Goal: Task Accomplishment & Management: Complete application form

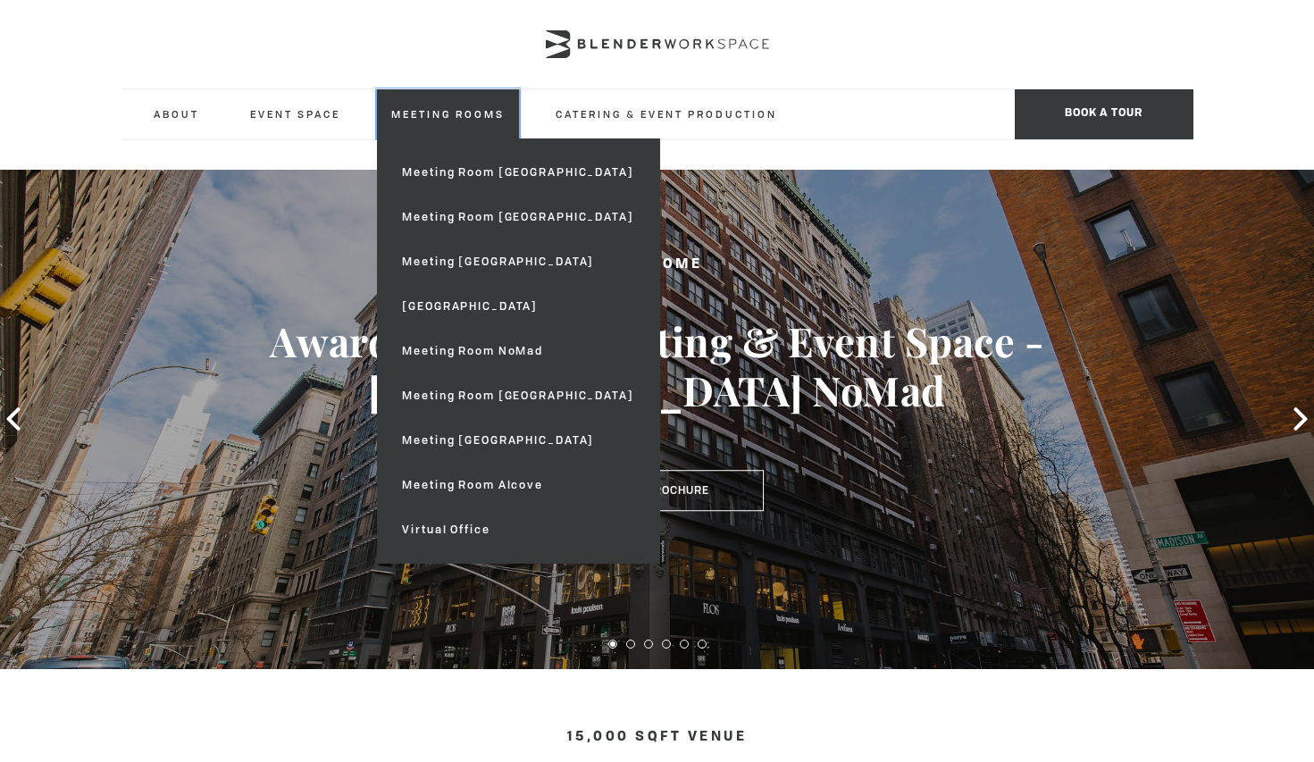
click at [425, 113] on link "Meeting Rooms" at bounding box center [448, 113] width 142 height 49
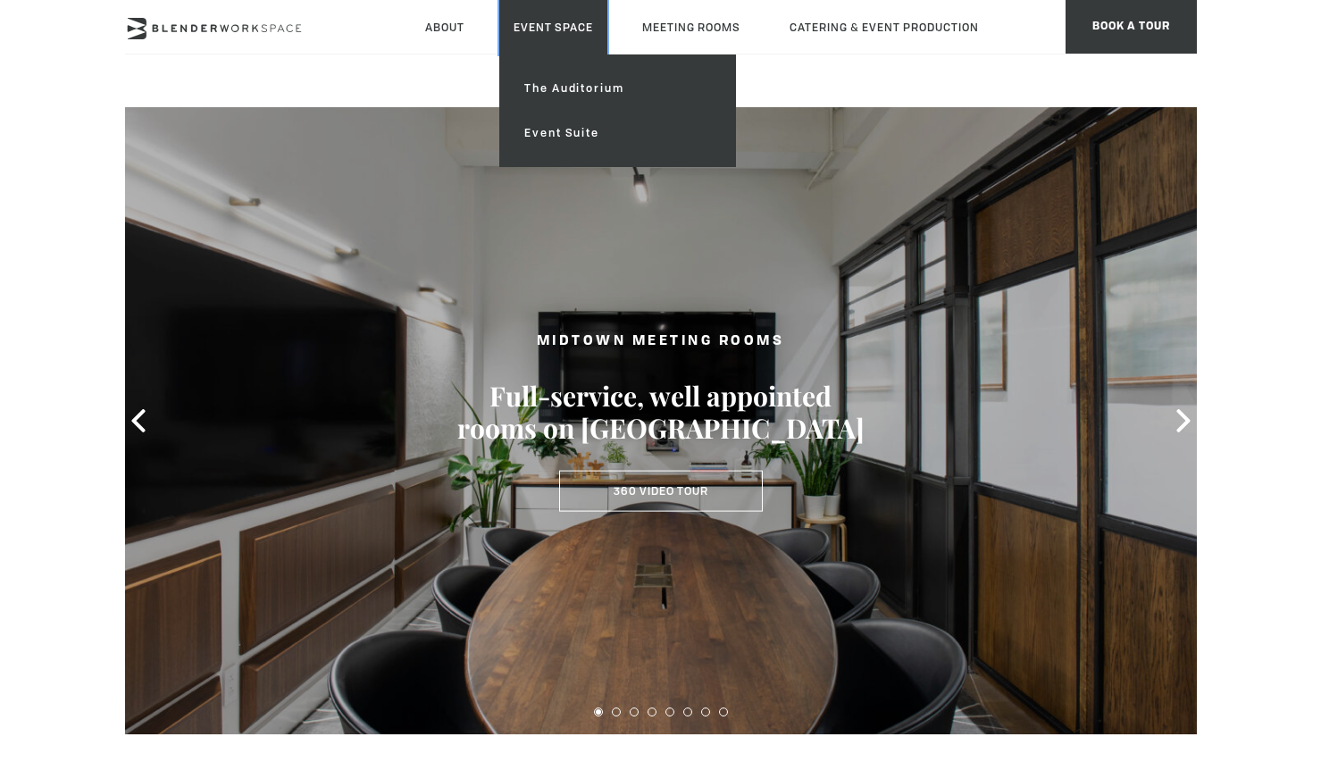
click at [536, 29] on link "Event Space" at bounding box center [553, 27] width 108 height 54
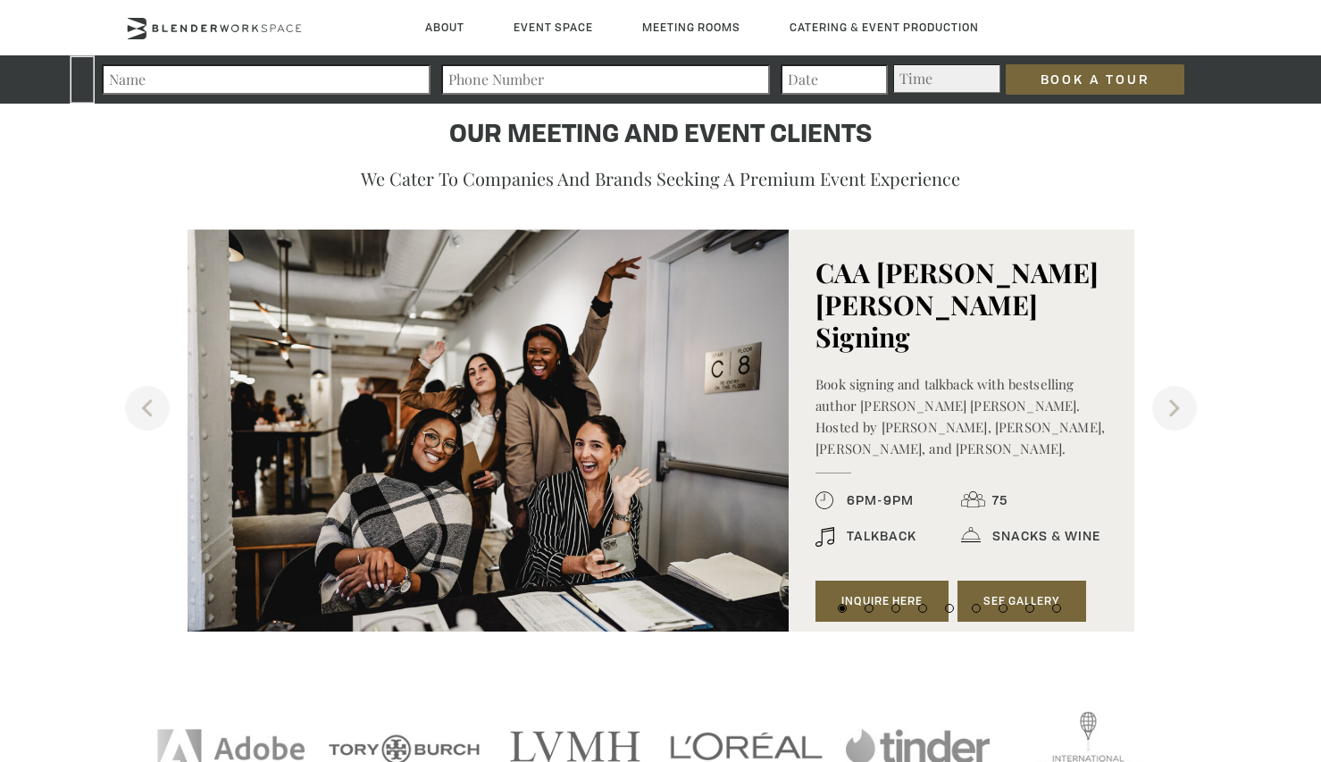
scroll to position [1821, 0]
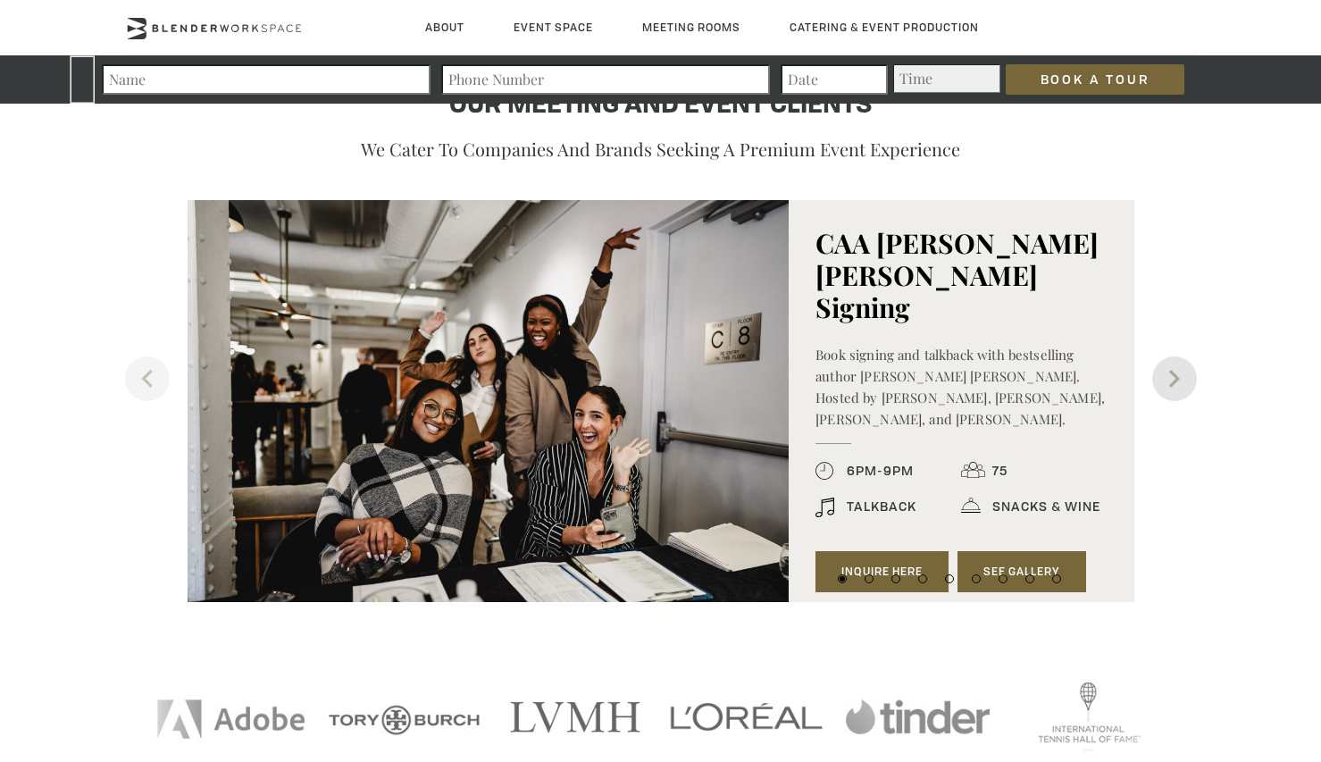
click at [1174, 376] on button "Next" at bounding box center [1174, 378] width 45 height 45
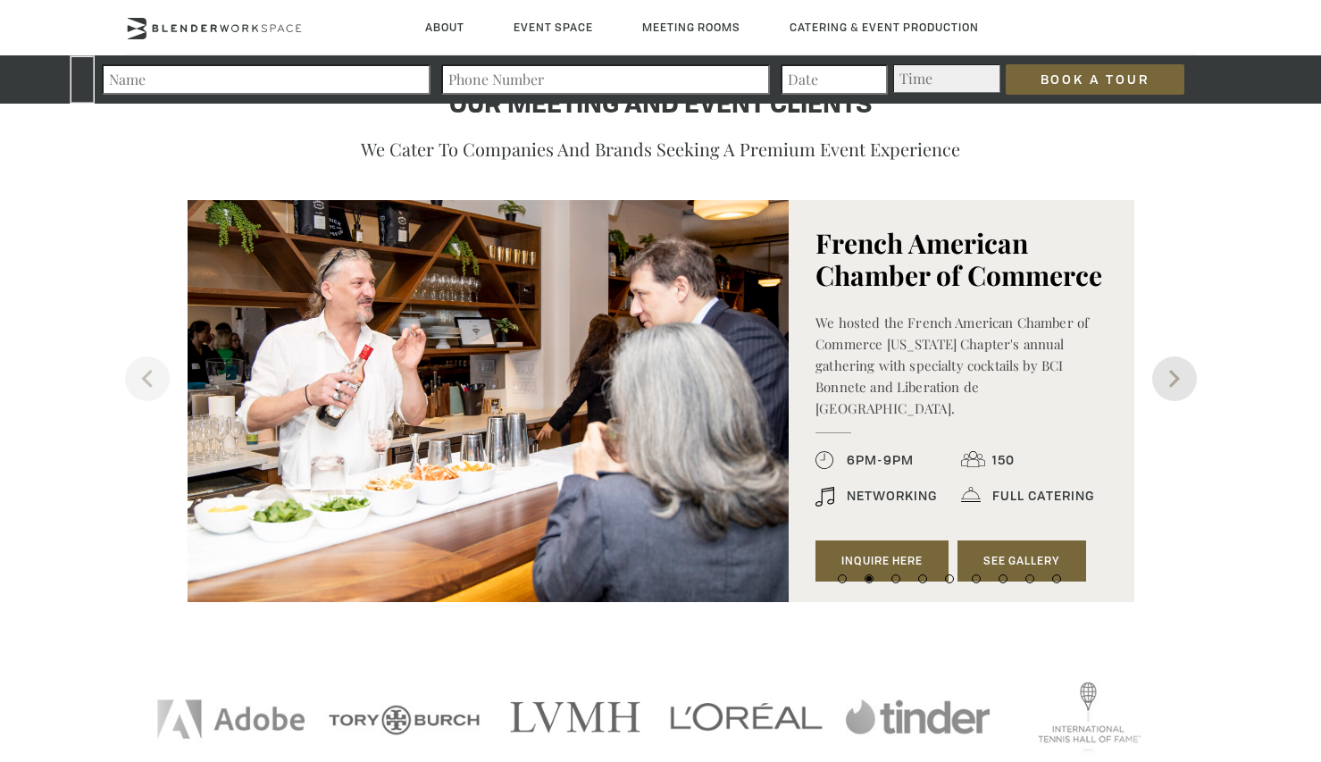
click at [1175, 376] on button "Next" at bounding box center [1174, 378] width 45 height 45
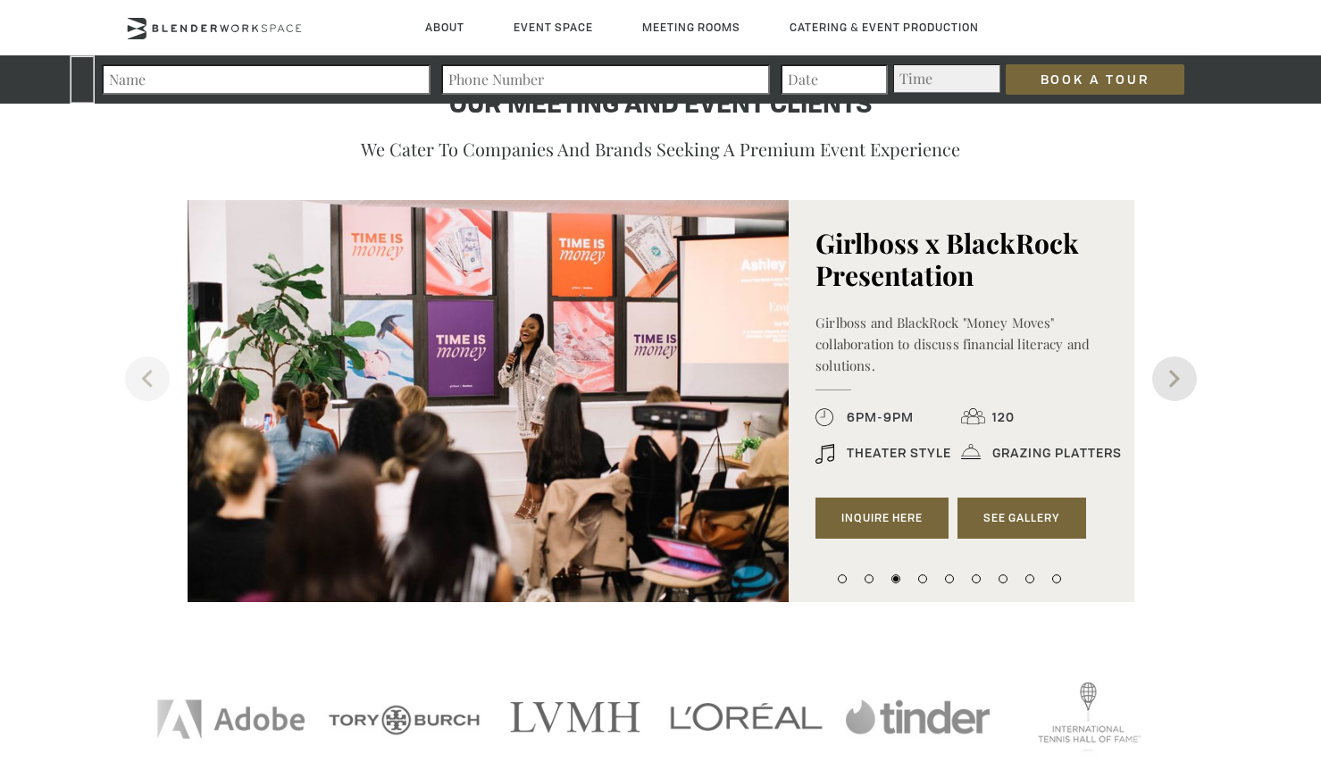
click at [1179, 384] on button "Next" at bounding box center [1174, 378] width 45 height 45
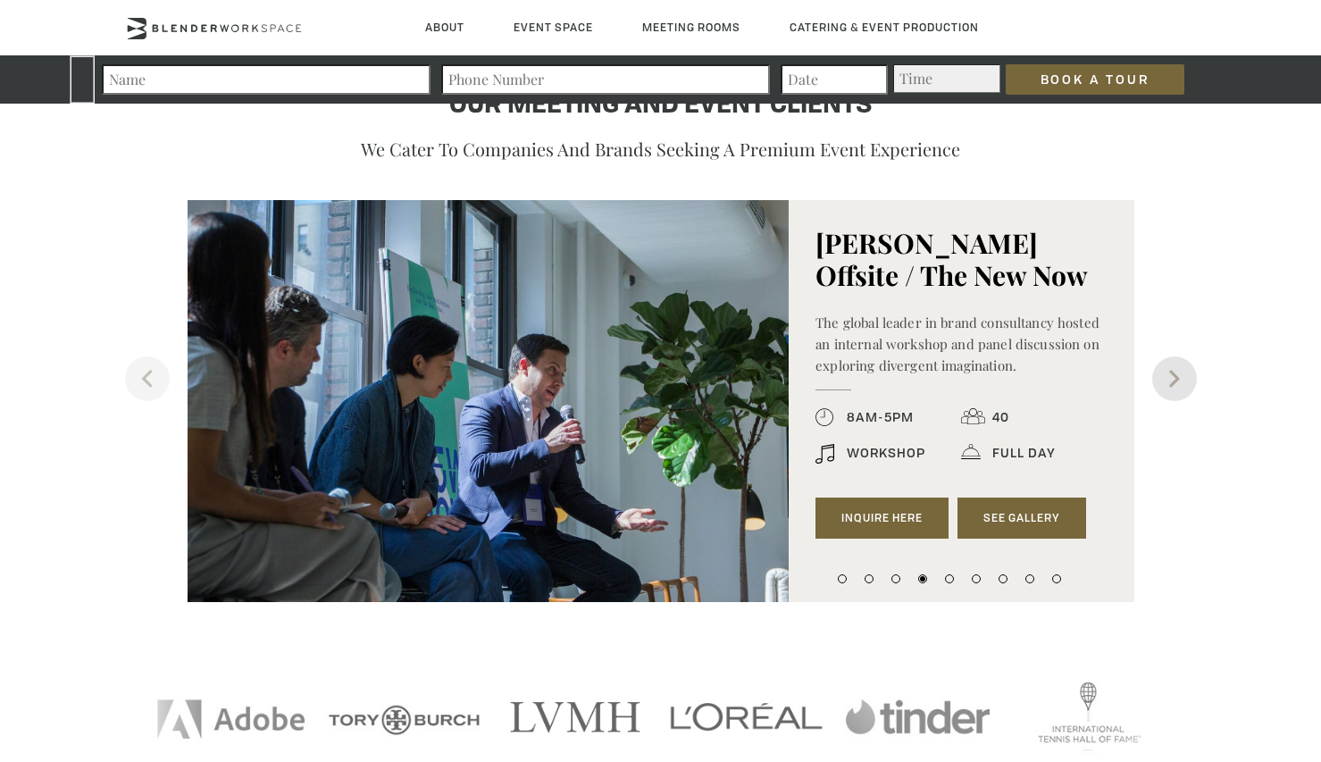
click at [1179, 384] on button "Next" at bounding box center [1174, 378] width 45 height 45
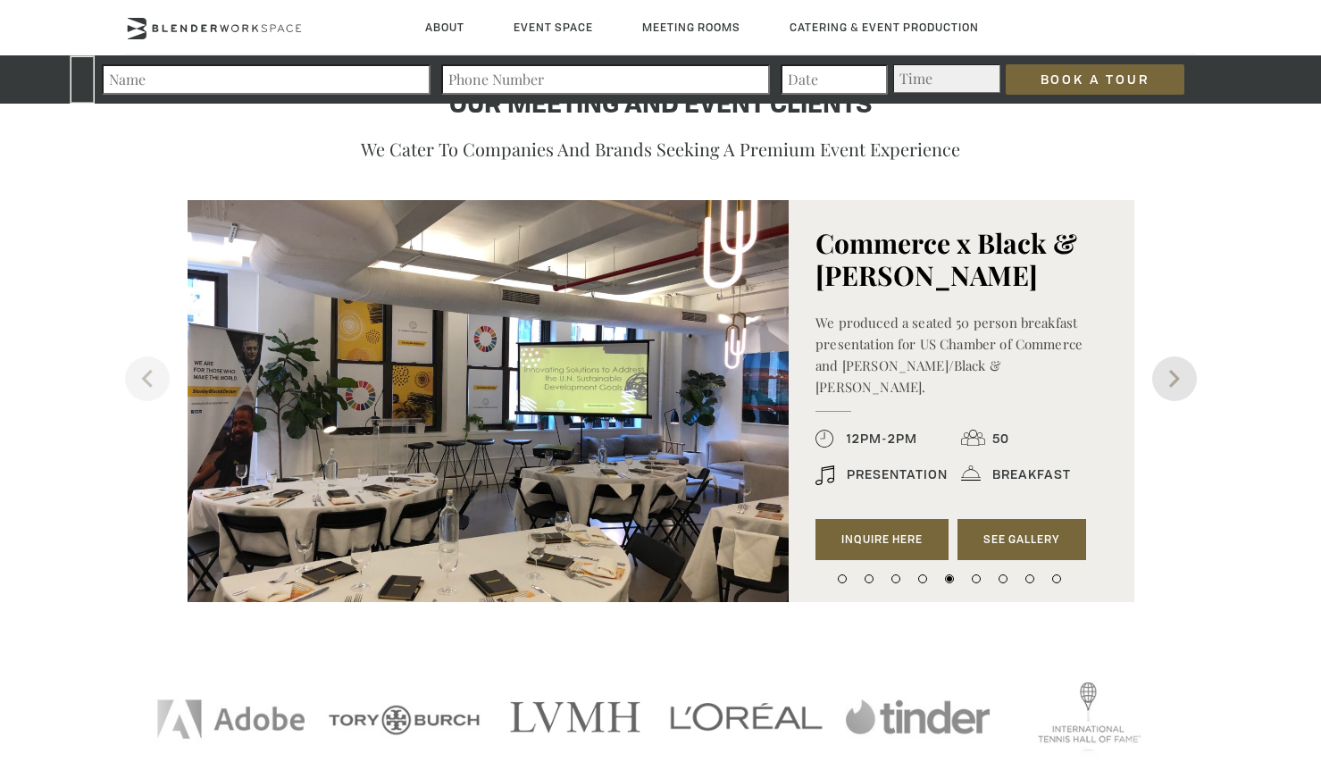
click at [1179, 383] on button "Next" at bounding box center [1174, 378] width 45 height 45
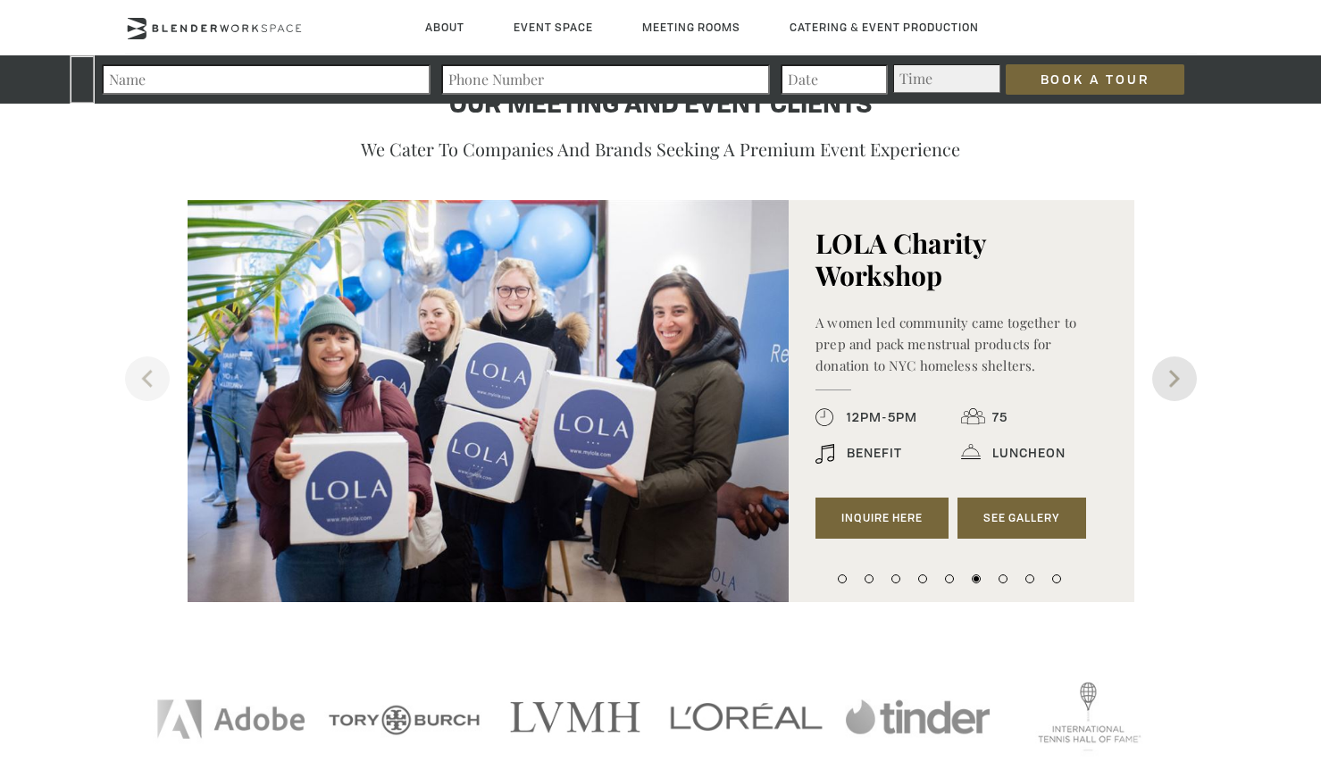
click at [1179, 383] on button "Next" at bounding box center [1174, 378] width 45 height 45
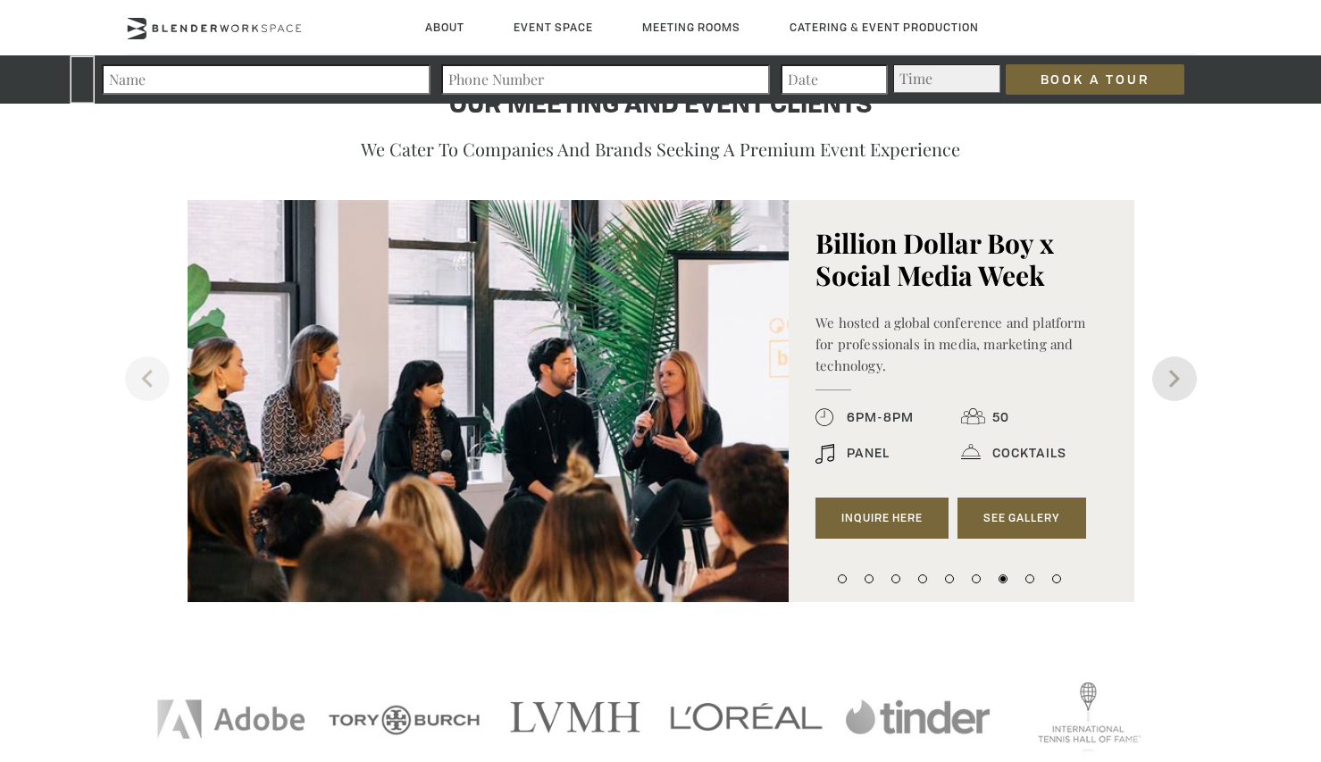
click at [1179, 383] on button "Next" at bounding box center [1174, 378] width 45 height 45
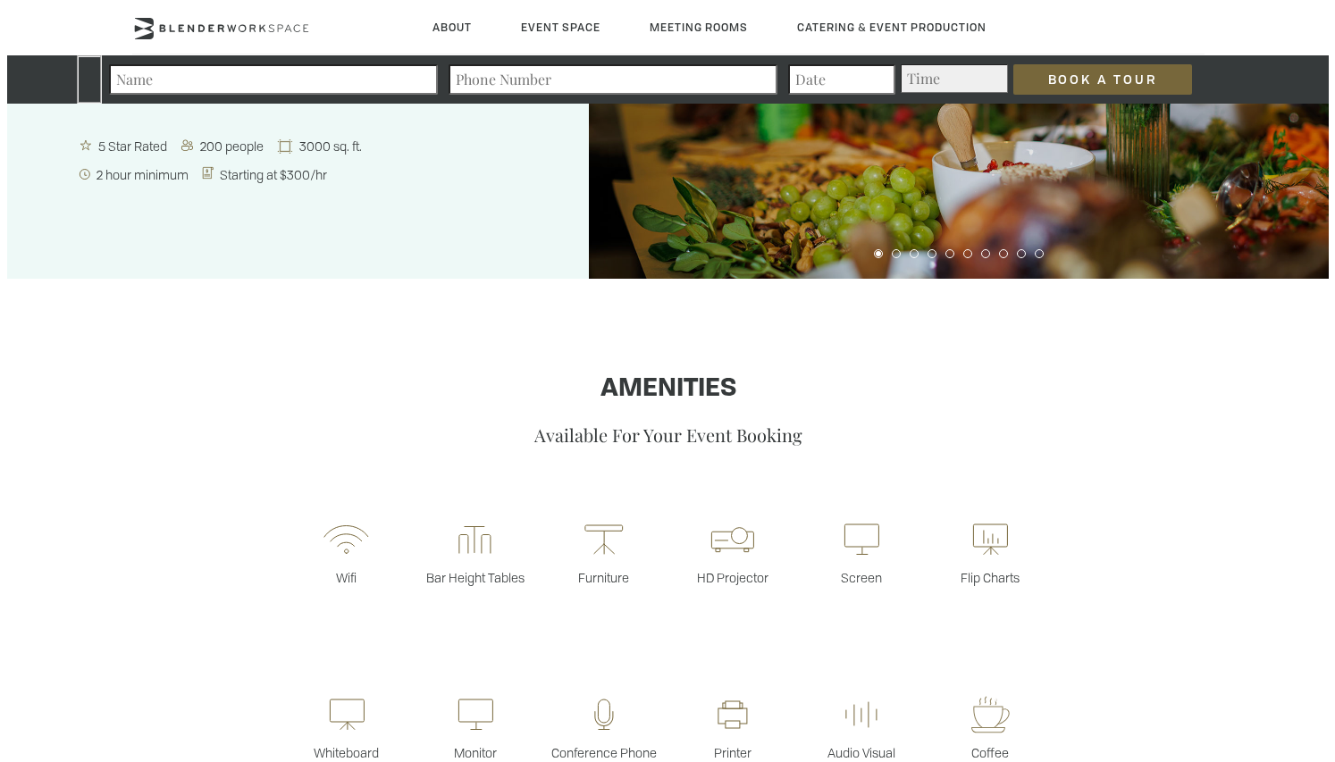
scroll to position [0, 0]
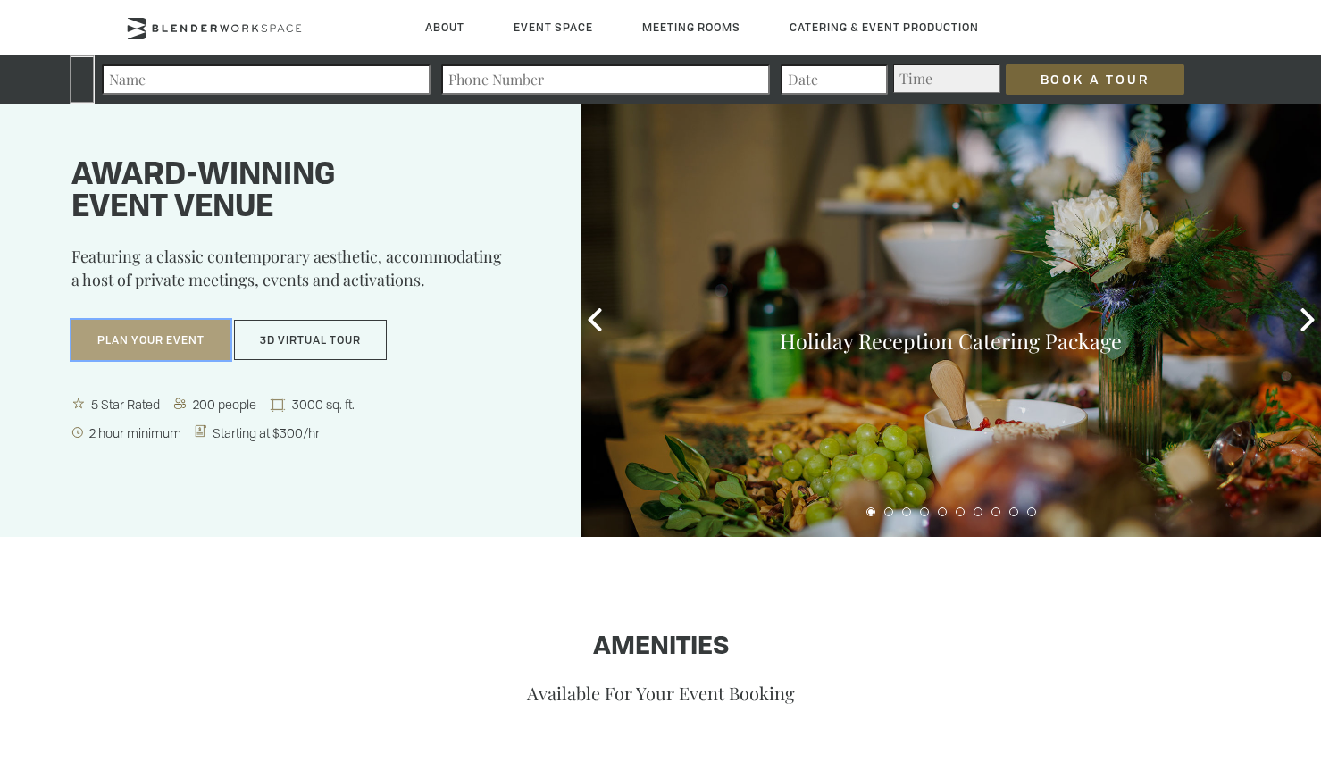
click at [203, 347] on button "Plan Your Event" at bounding box center [150, 340] width 159 height 41
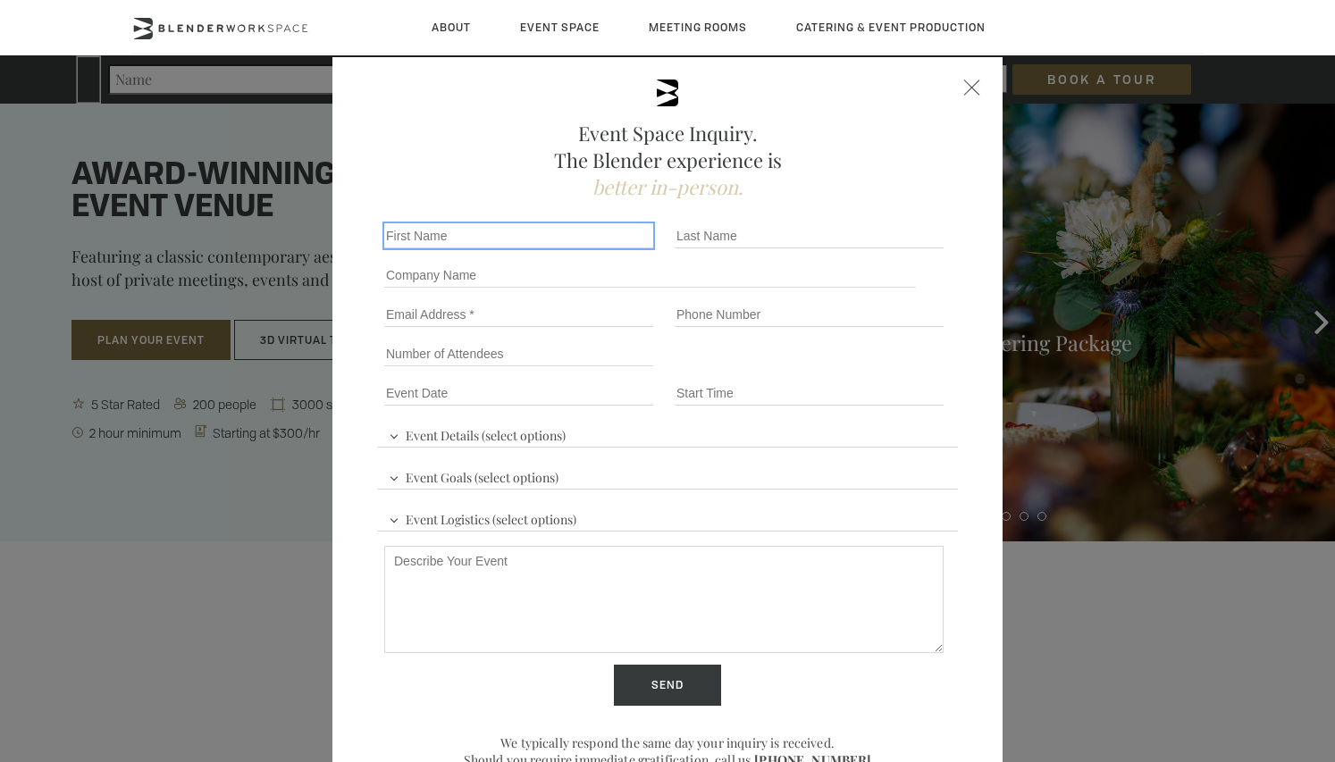
click at [445, 222] on div "First name *" at bounding box center [522, 235] width 290 height 39
type input "[PERSON_NAME]"
type input "Johansson Wall"
type input "[PERSON_NAME] / Undisputed Films Ltd"
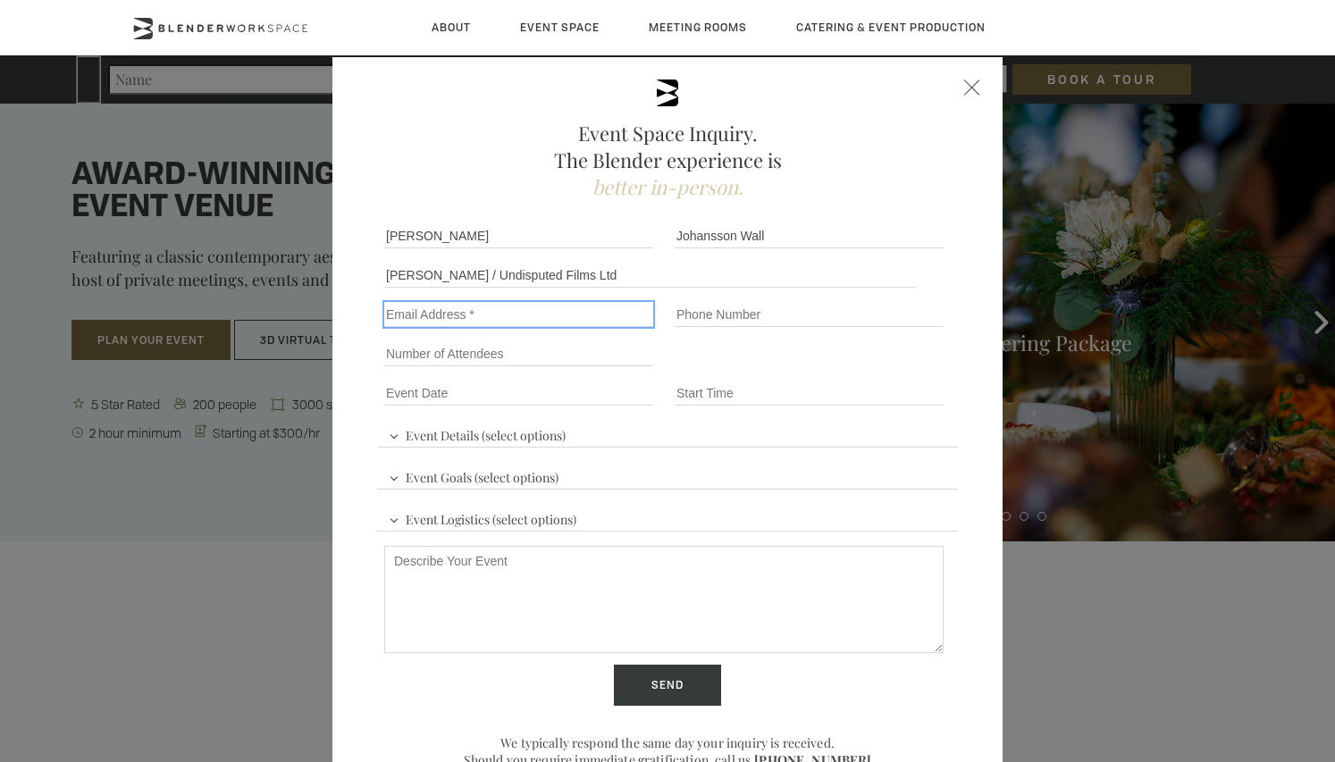
click at [498, 316] on input "Email" at bounding box center [518, 314] width 269 height 25
type input "[PERSON_NAME][EMAIL_ADDRESS][DOMAIN_NAME]"
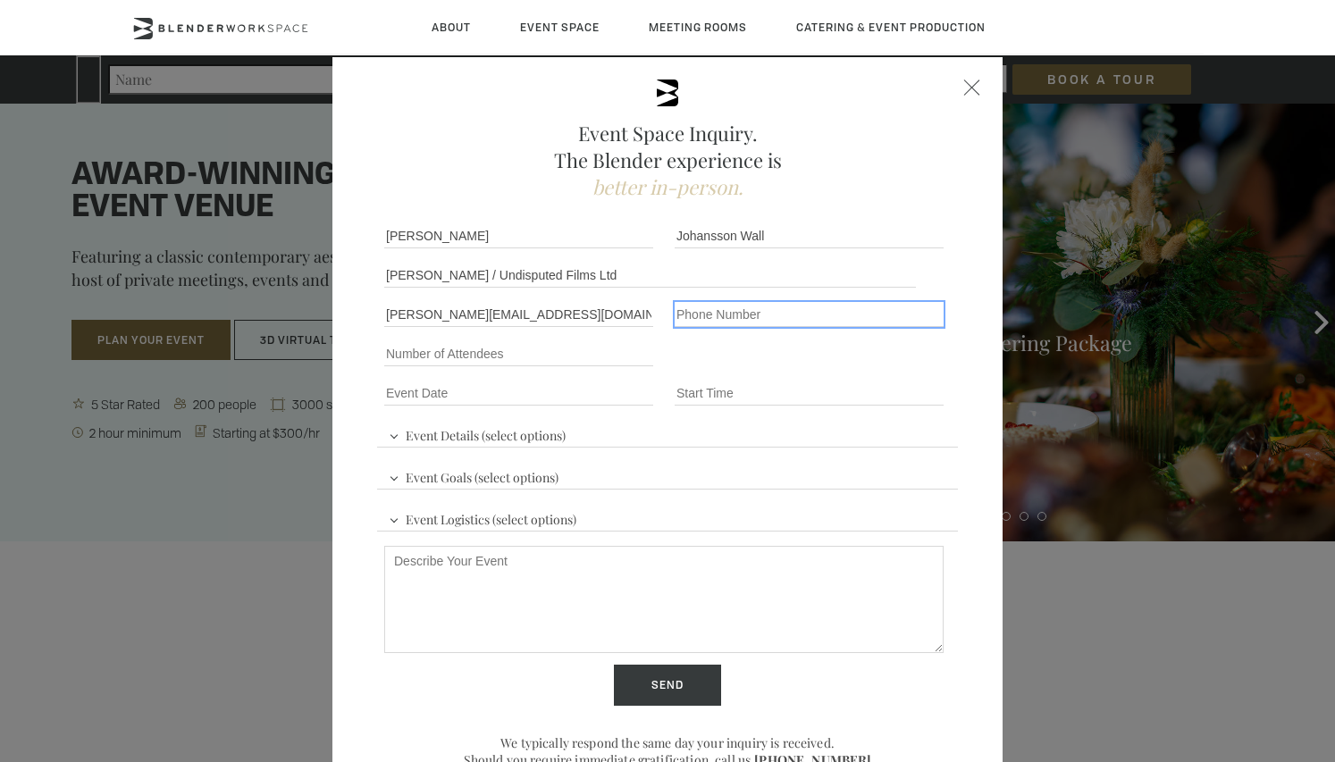
click at [712, 311] on input "Phone number" at bounding box center [808, 314] width 269 height 25
type input "0738472037"
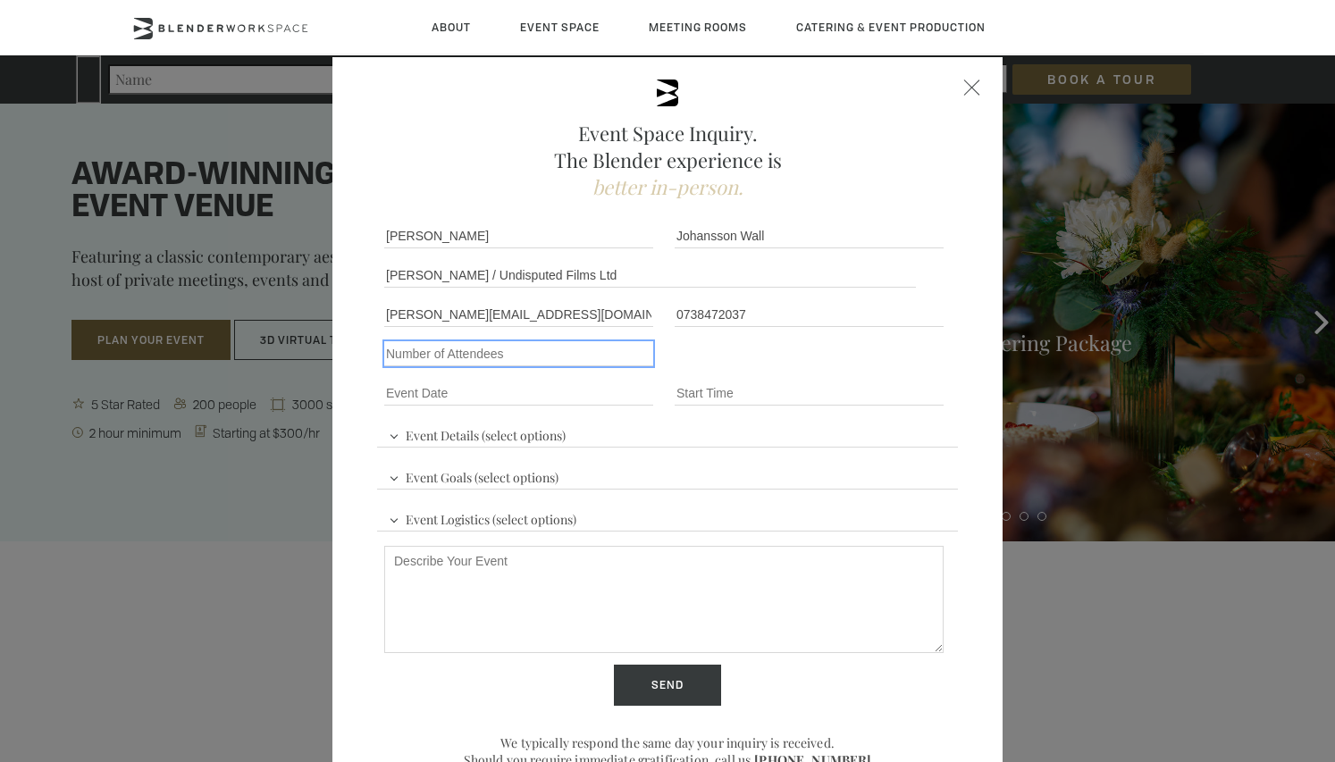
click at [600, 359] on input "Number of Attendees" at bounding box center [518, 353] width 269 height 25
type input "90-100"
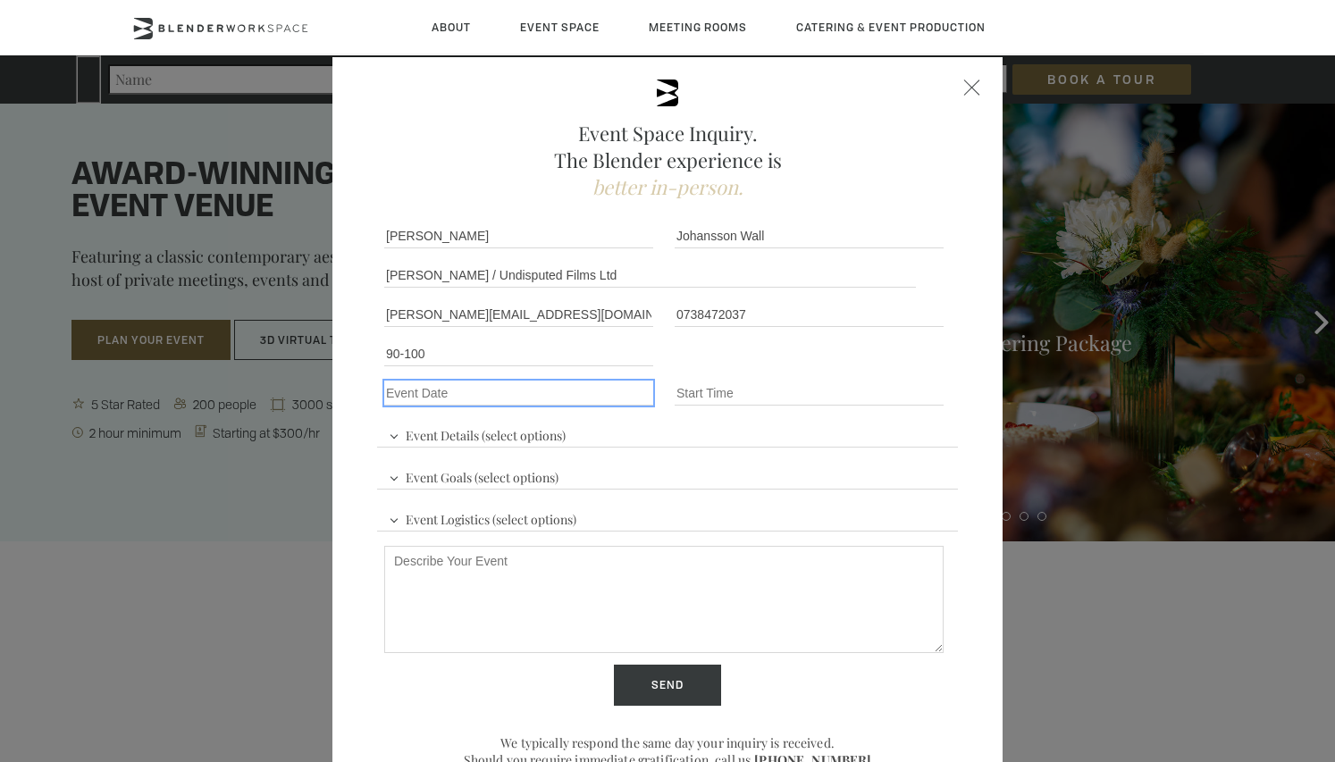
click at [476, 395] on input "Event Date *" at bounding box center [518, 393] width 269 height 25
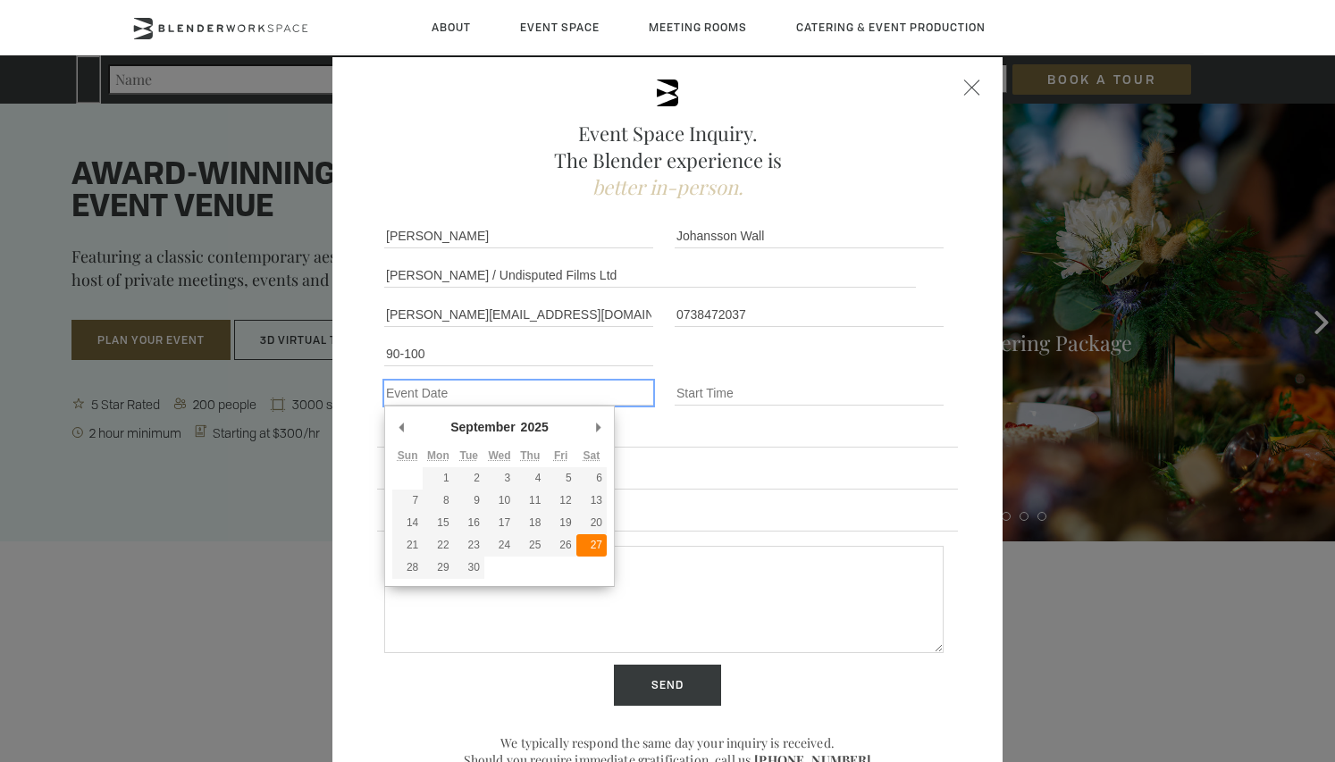
type div "[DATE]"
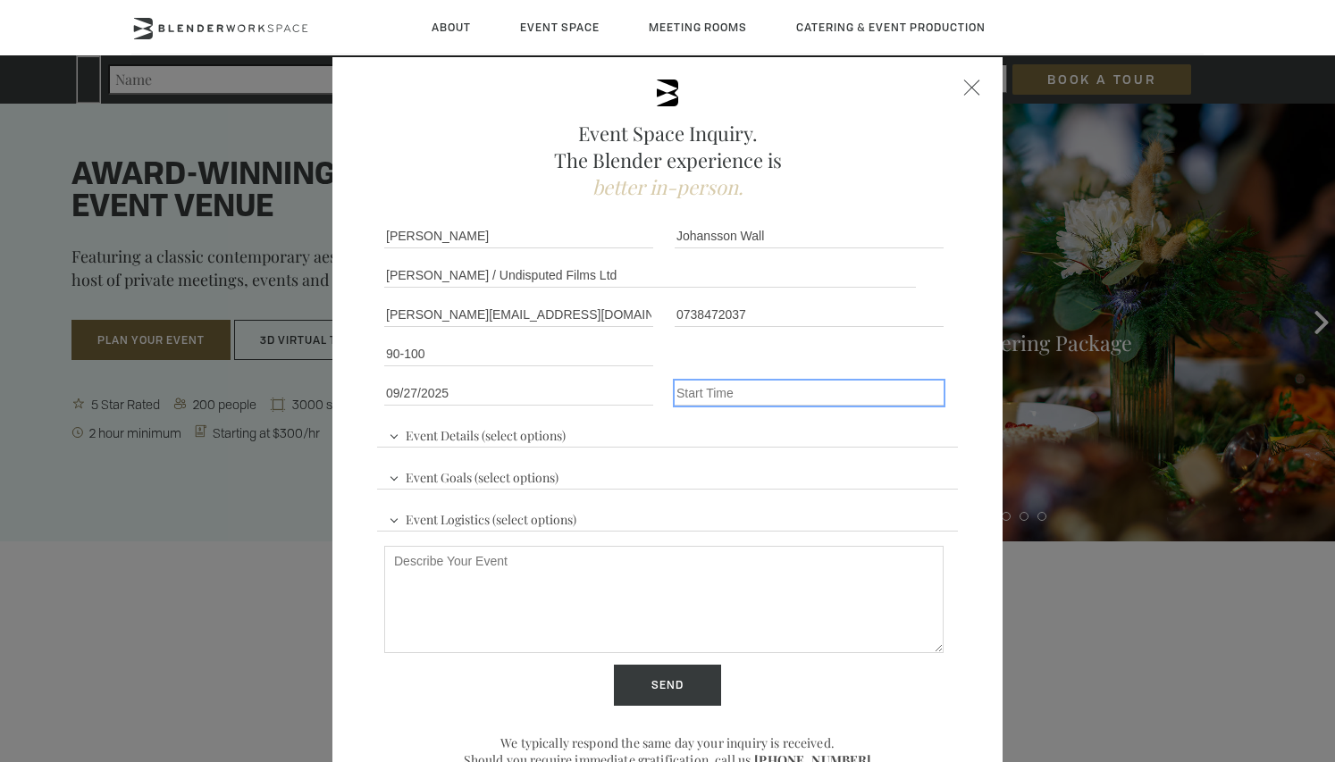
click at [717, 386] on input "Event Time" at bounding box center [808, 393] width 269 height 25
type input "0"
type input "9:00 AM - 6:00 PM"
click at [520, 437] on span "Event Details (select options)" at bounding box center [477, 433] width 186 height 27
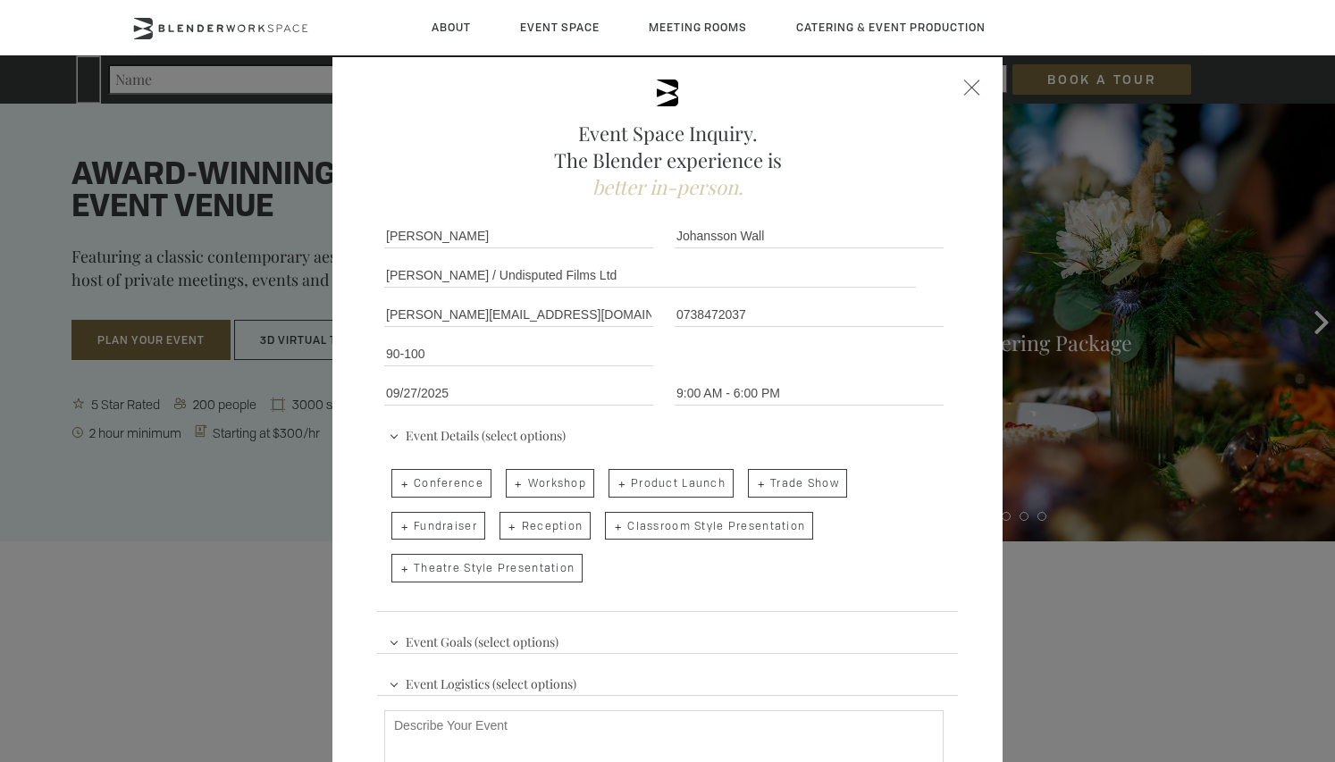
click at [431, 485] on span "Conference" at bounding box center [441, 483] width 100 height 29
click at [396, 485] on input "Conference" at bounding box center [390, 474] width 12 height 25
checkbox input "true"
click at [544, 572] on span "Theatre Style Presentation" at bounding box center [486, 568] width 191 height 29
click at [396, 572] on input "Theatre Style Presentation" at bounding box center [390, 559] width 12 height 25
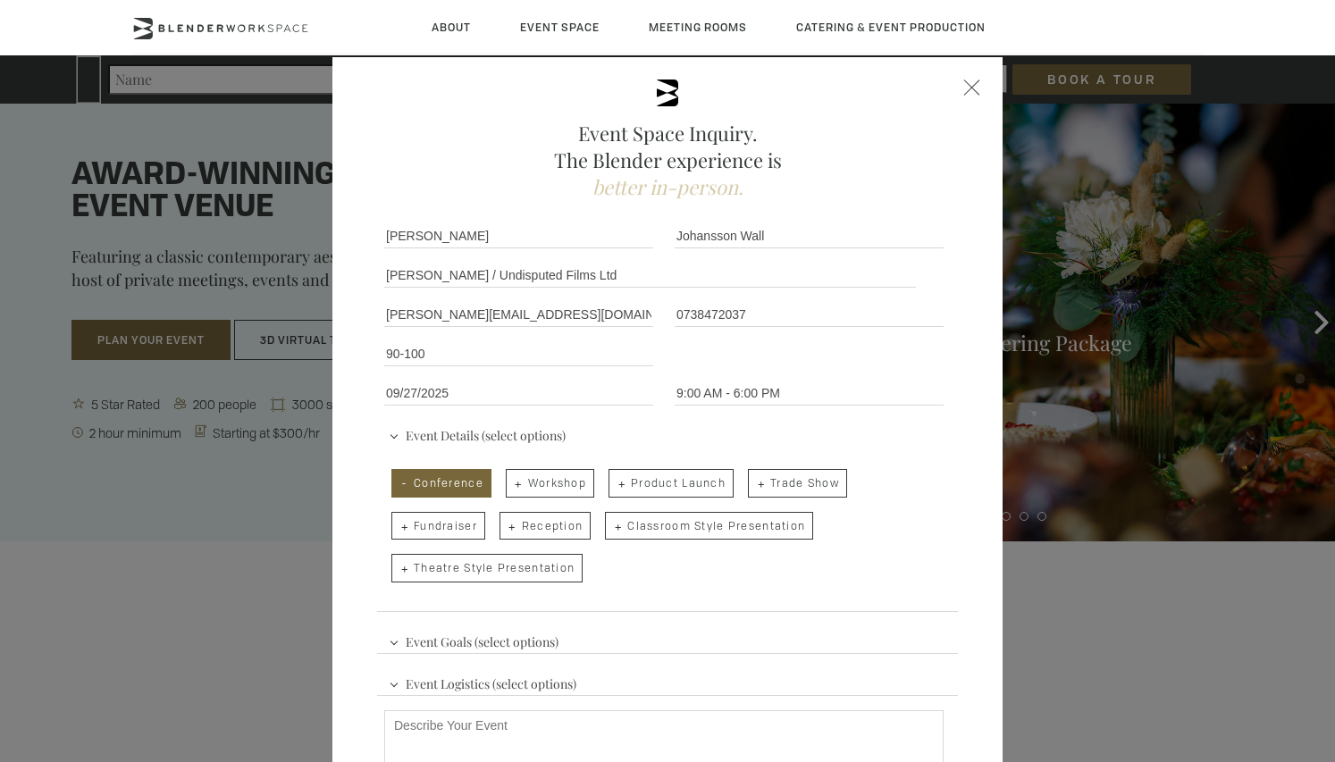
checkbox input "true"
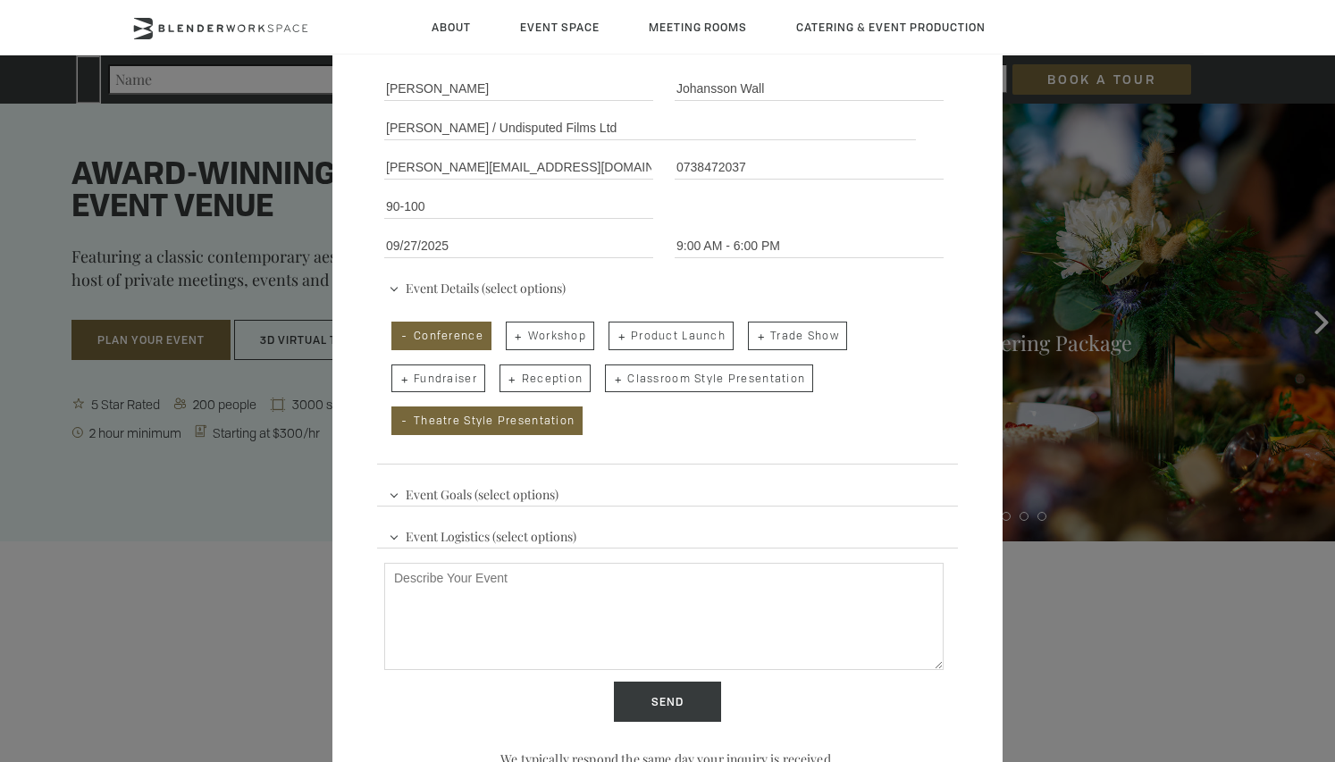
scroll to position [179, 0]
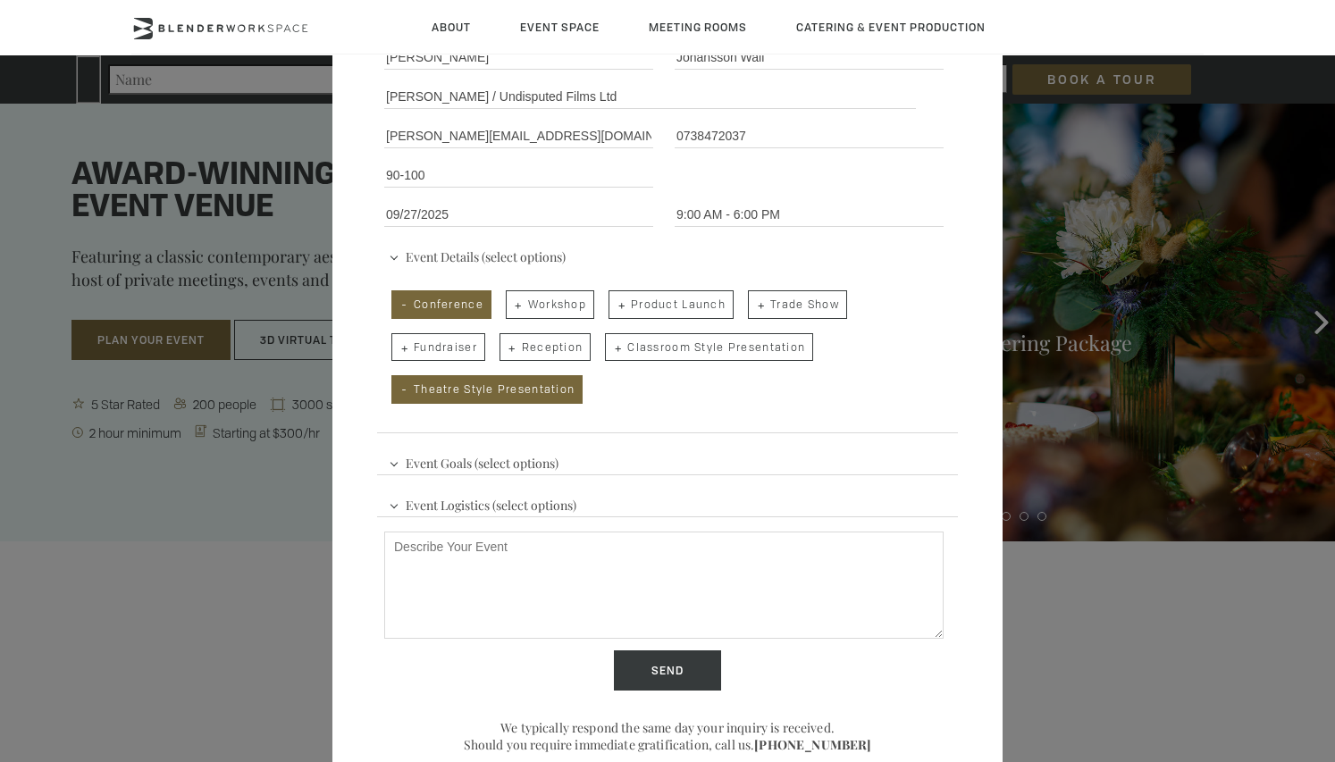
click at [534, 468] on span "Event Goals (select options)" at bounding box center [473, 461] width 179 height 27
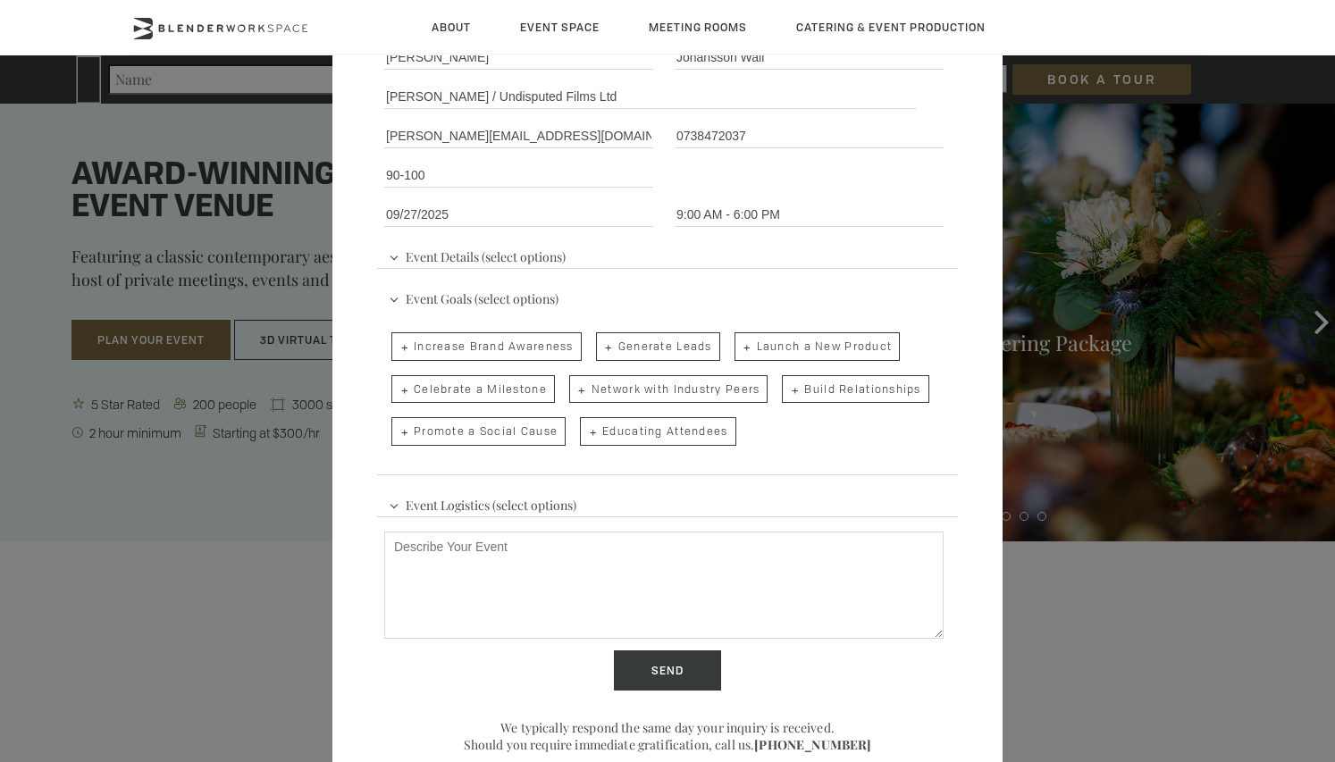
click at [534, 349] on span "Increase Brand Awareness" at bounding box center [486, 346] width 190 height 29
click at [396, 349] on input "Increase Brand Awareness" at bounding box center [390, 337] width 12 height 25
checkbox input "true"
click at [873, 353] on span "Launch a New Product" at bounding box center [817, 346] width 166 height 29
click at [739, 350] on input "Launch a New Product" at bounding box center [733, 337] width 12 height 25
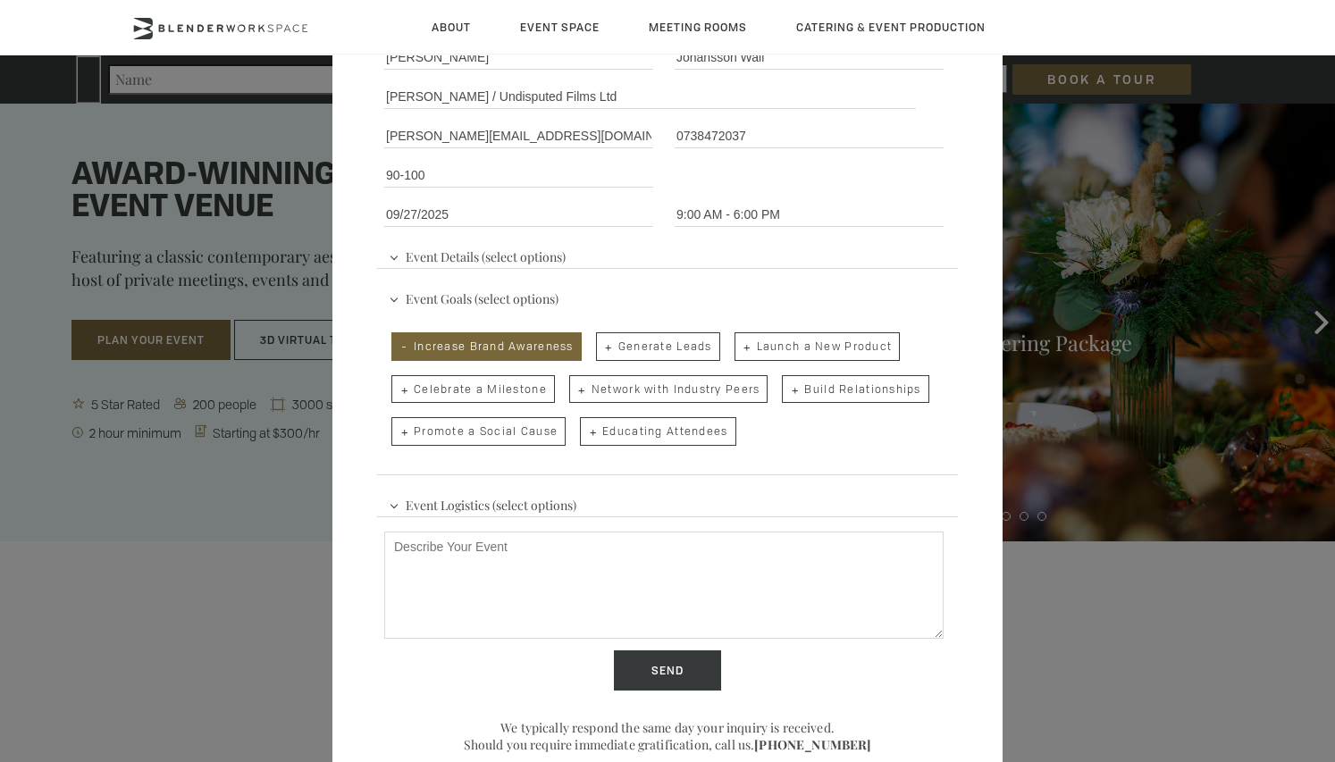
checkbox input "true"
drag, startPoint x: 892, startPoint y: 386, endPoint x: 879, endPoint y: 394, distance: 14.9
click at [892, 388] on span "Build Relationships" at bounding box center [855, 389] width 147 height 29
click at [786, 388] on input "Build Relationships" at bounding box center [781, 380] width 12 height 25
checkbox input "true"
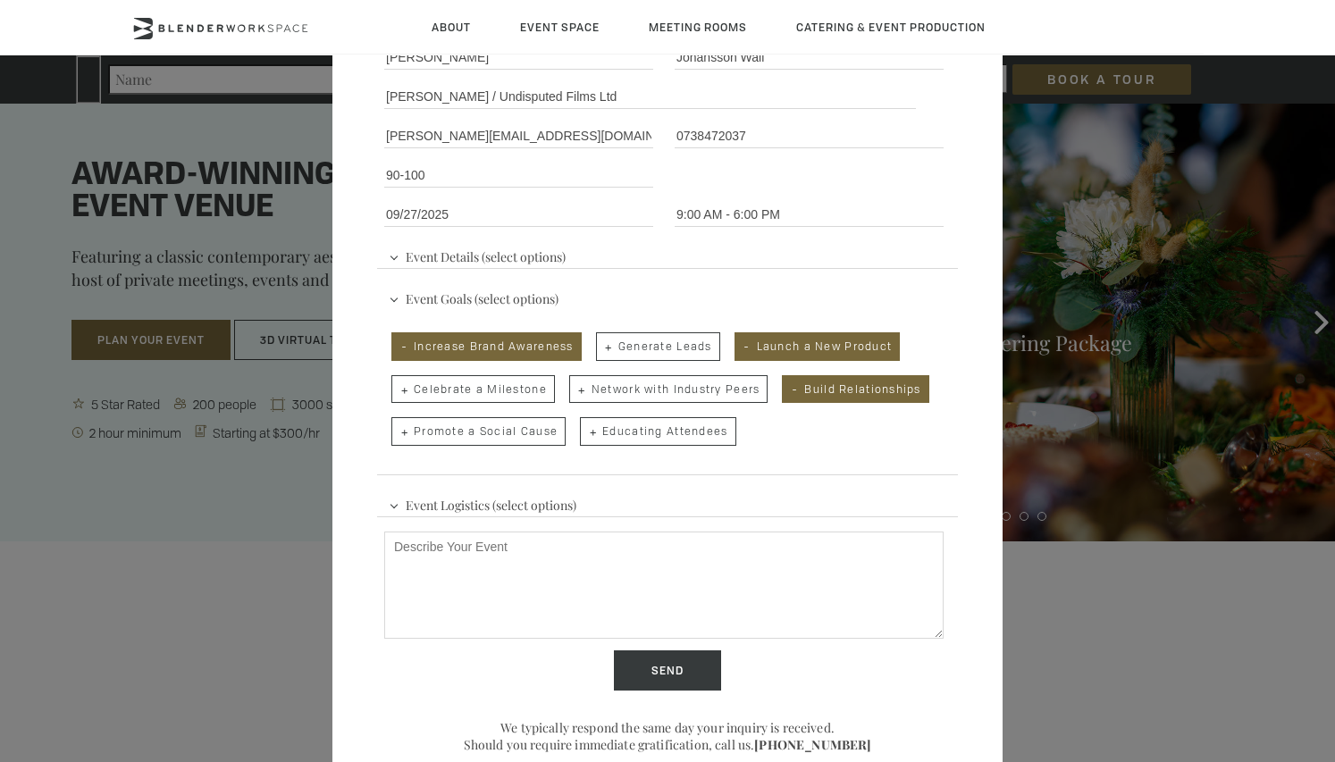
click at [496, 393] on span "Celebrate a Milestone" at bounding box center [472, 389] width 163 height 29
click at [396, 393] on input "Celebrate a Milestone" at bounding box center [390, 380] width 12 height 25
checkbox input "true"
click at [657, 392] on span "Network with Industry Peers" at bounding box center [668, 389] width 199 height 29
click at [574, 392] on input "Network with Industry Peers" at bounding box center [568, 380] width 12 height 25
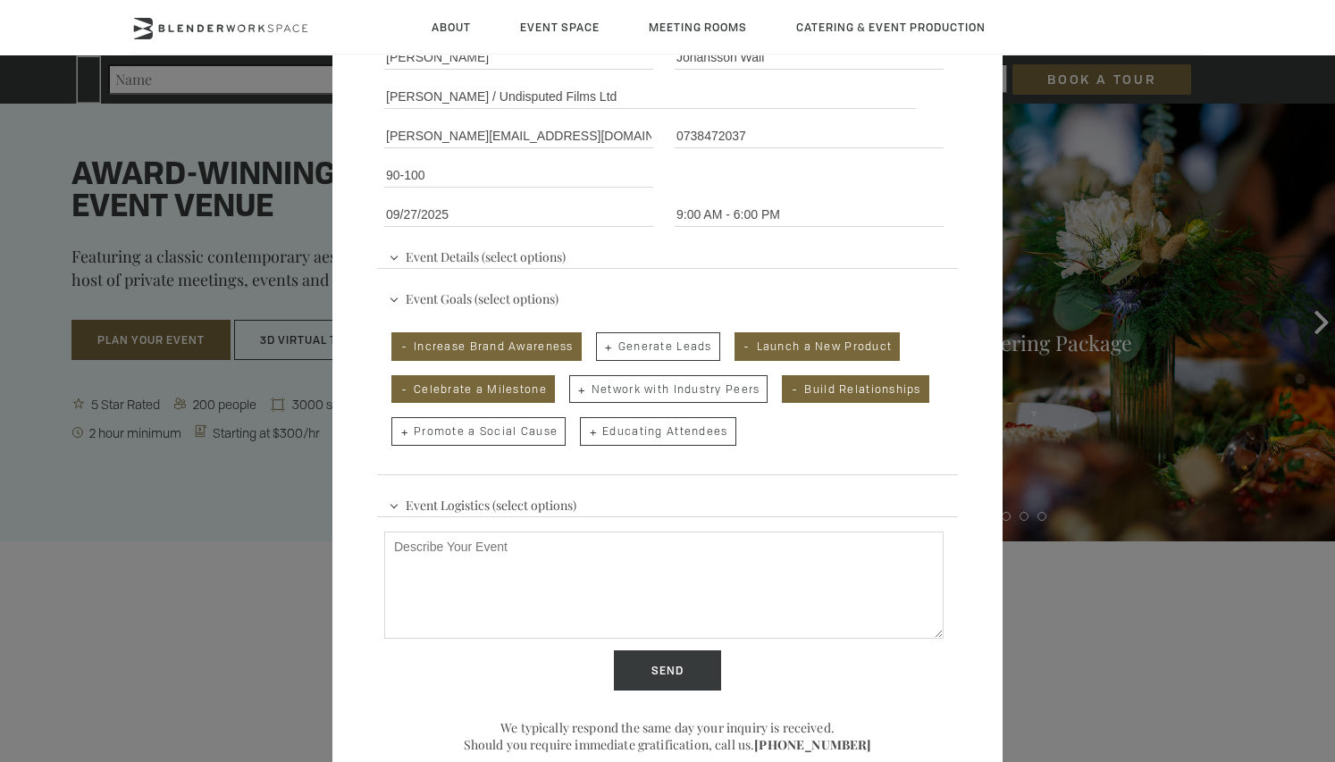
checkbox input "true"
click at [674, 435] on span "Educating Attendees" at bounding box center [657, 431] width 155 height 29
click at [584, 435] on input "Educating Attendees" at bounding box center [579, 422] width 12 height 25
checkbox input "true"
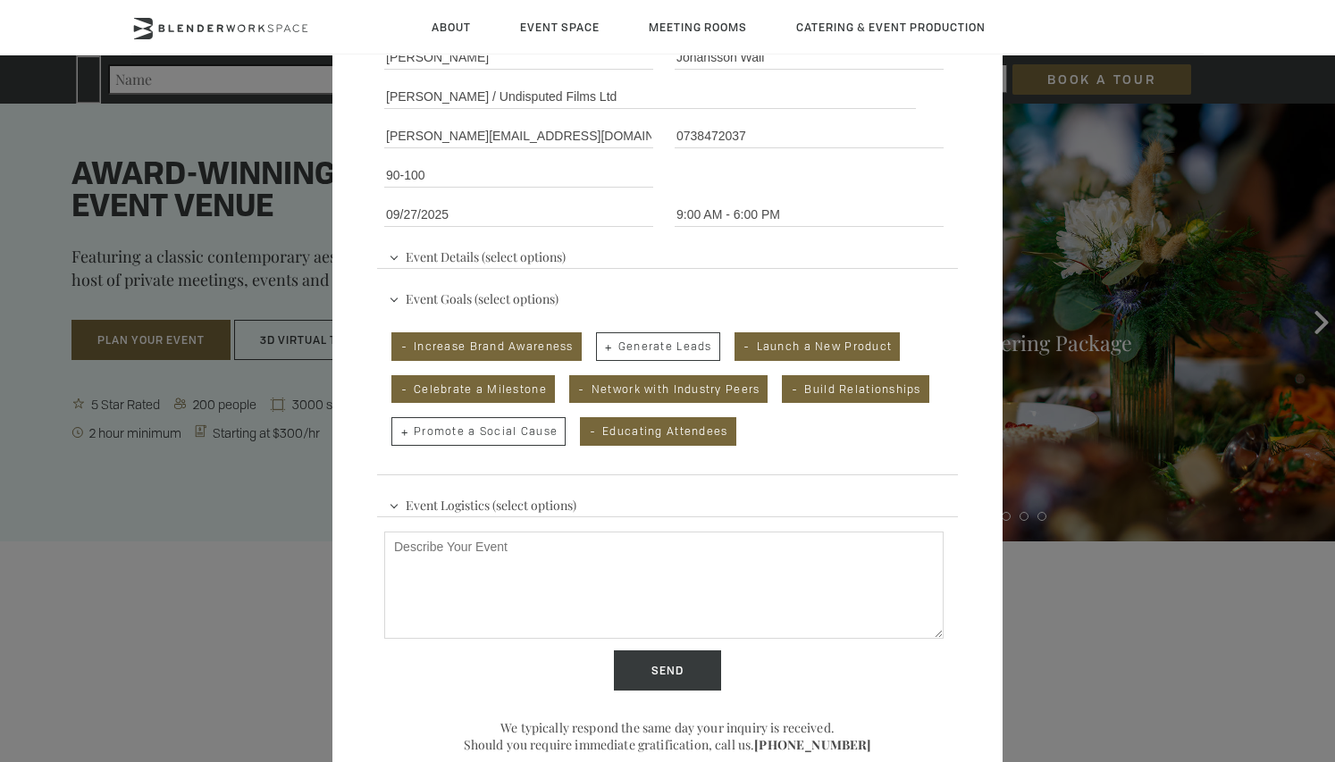
scroll to position [223, 0]
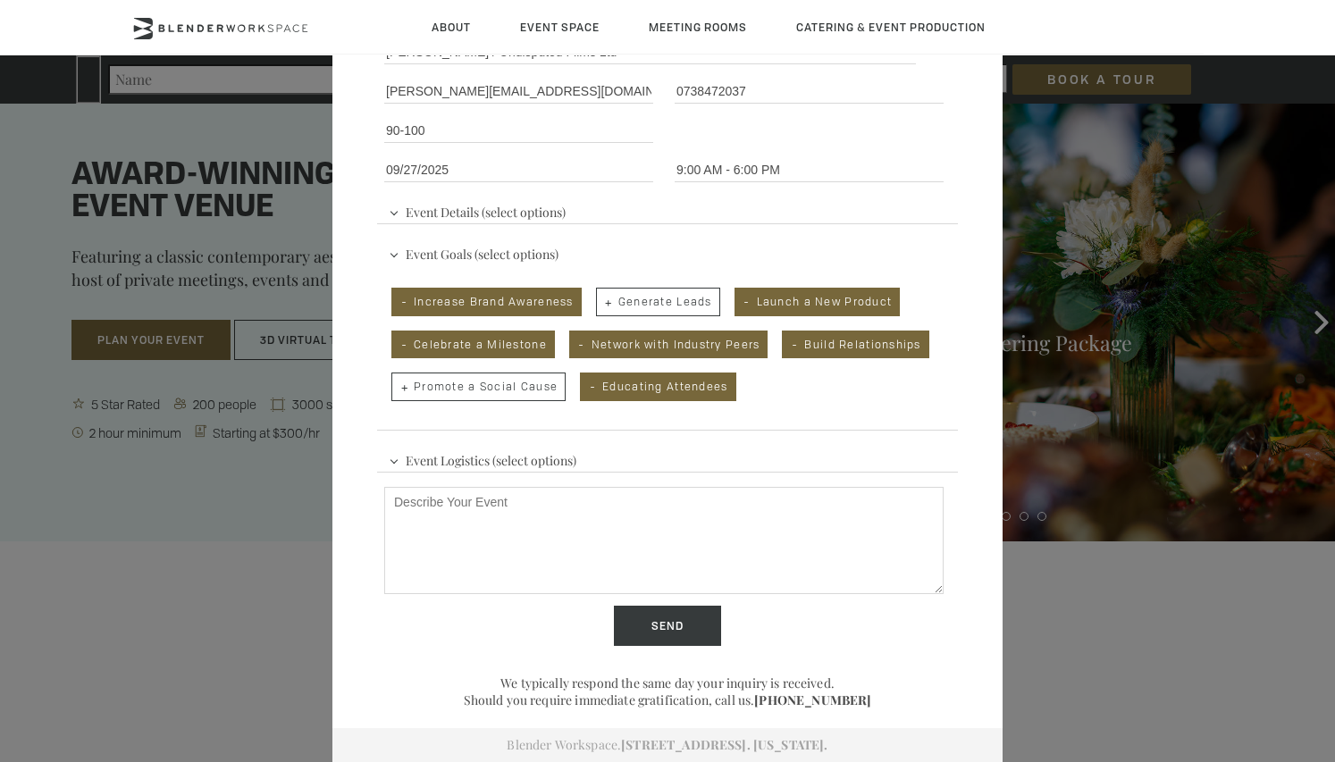
click at [523, 452] on span "Event Logistics (select options)" at bounding box center [482, 458] width 197 height 27
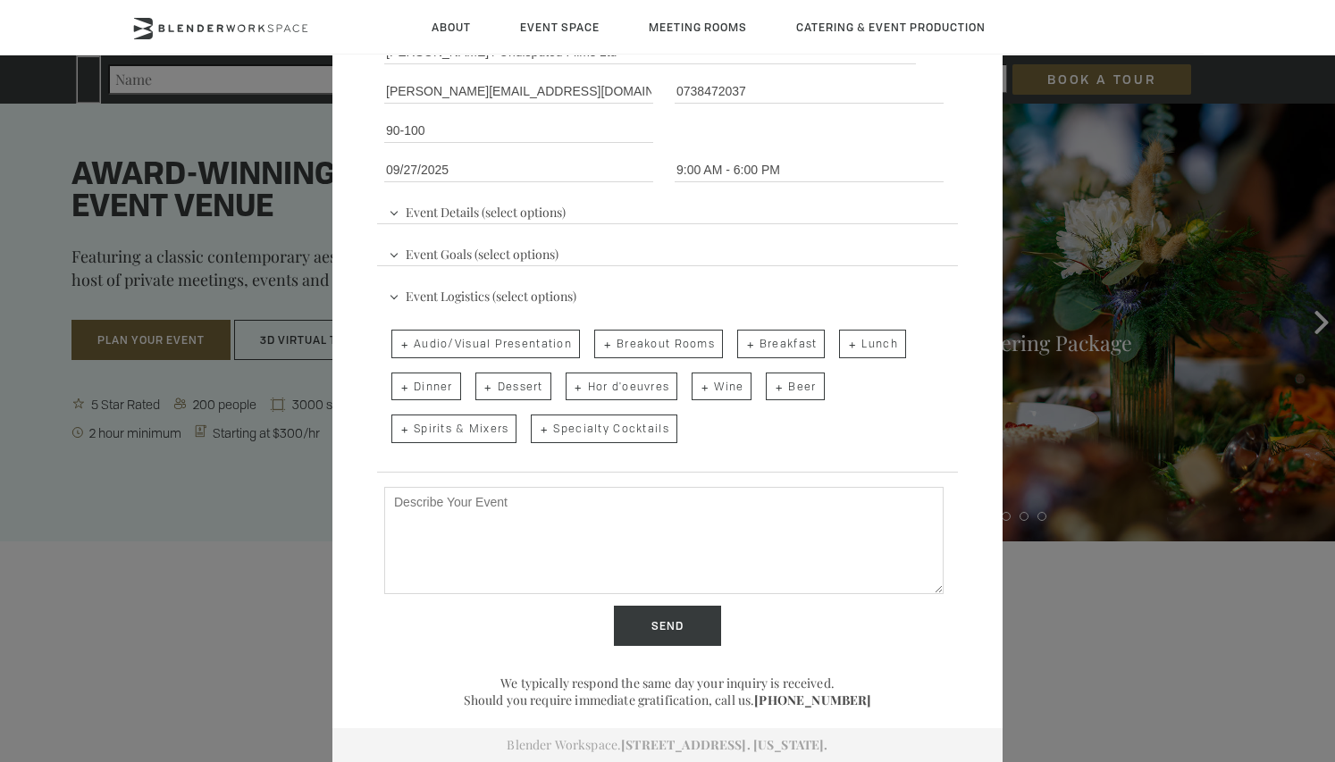
click at [456, 339] on span "Audio/Visual Presentation" at bounding box center [485, 344] width 188 height 29
click at [396, 339] on input "Audio/Visual Presentation" at bounding box center [390, 334] width 12 height 25
checkbox input "true"
click at [531, 518] on textarea "Describe Your Event" at bounding box center [663, 540] width 559 height 107
click at [502, 506] on textarea "Describe Your Event" at bounding box center [663, 540] width 559 height 107
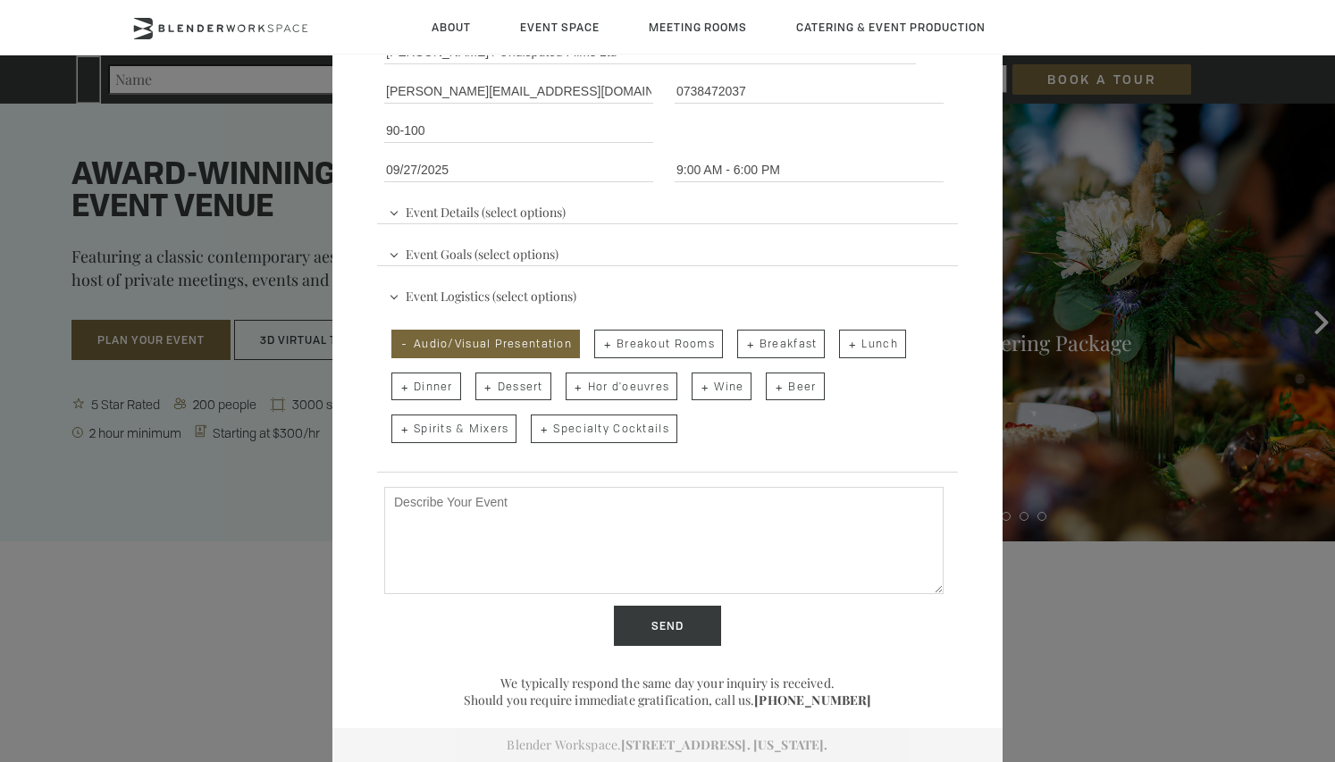
paste textarea "Lo ipsu do Sitametco, adi E’s doe temporincid ut l etdolo magn aliq enimadmin v…"
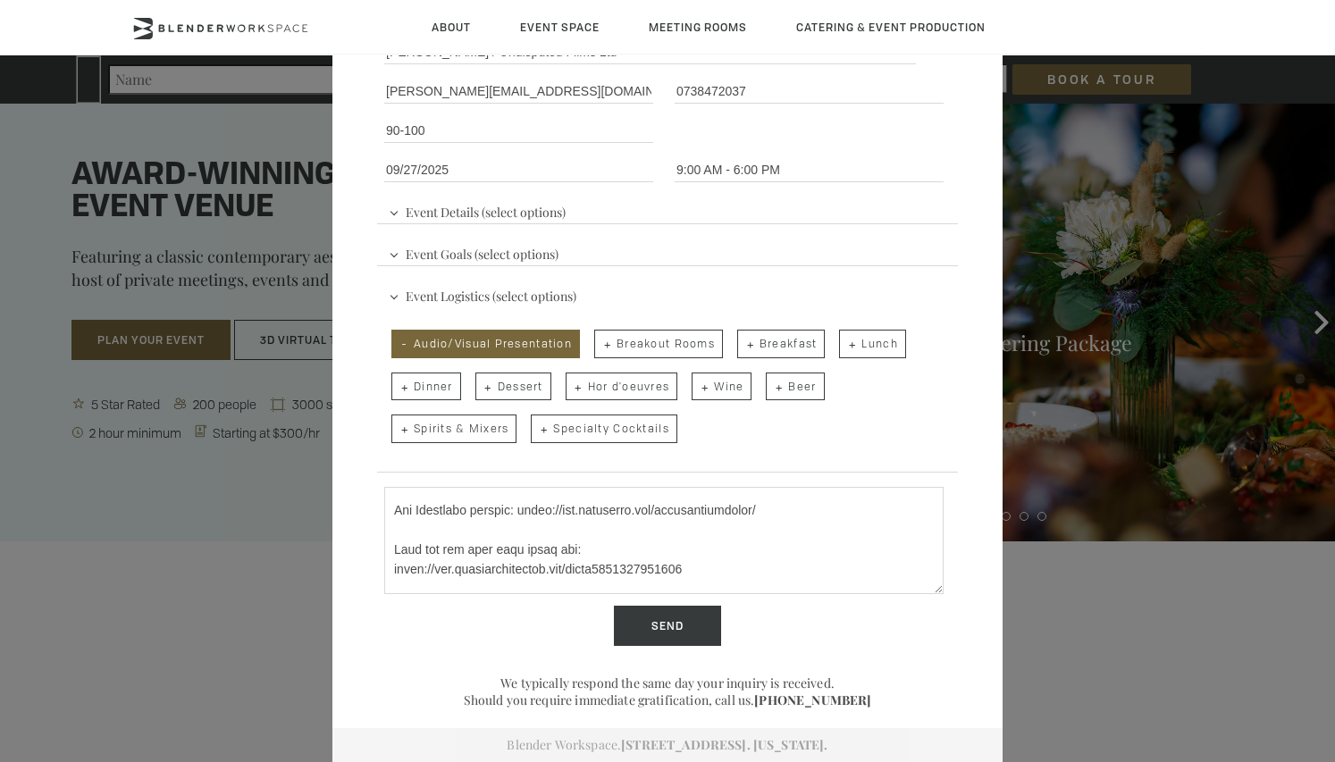
drag, startPoint x: 682, startPoint y: 495, endPoint x: 485, endPoint y: 559, distance: 207.6
click at [485, 559] on textarea "Describe Your Event" at bounding box center [663, 540] width 559 height 107
click at [652, 555] on textarea "Describe Your Event" at bounding box center [663, 540] width 559 height 107
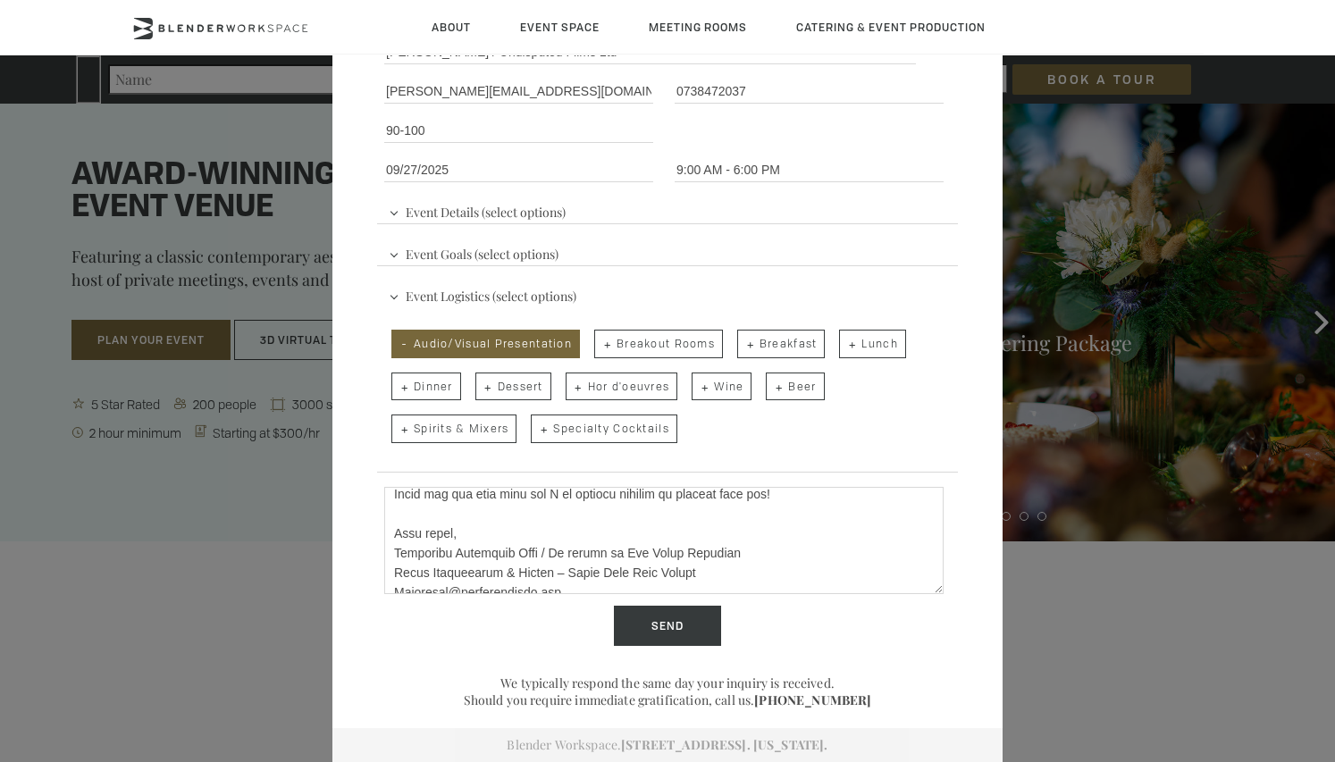
scroll to position [1134, 0]
click at [694, 513] on textarea "Describe Your Event" at bounding box center [663, 540] width 559 height 107
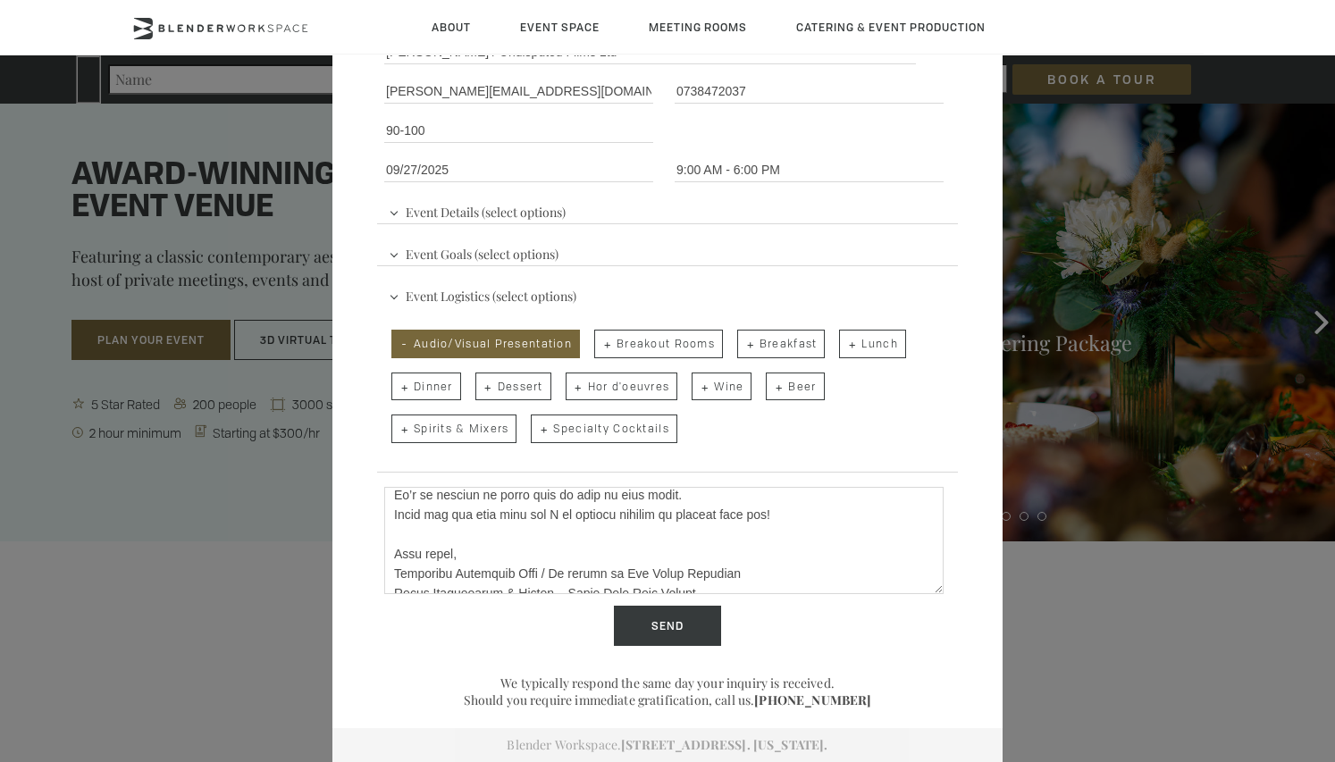
scroll to position [1088, 0]
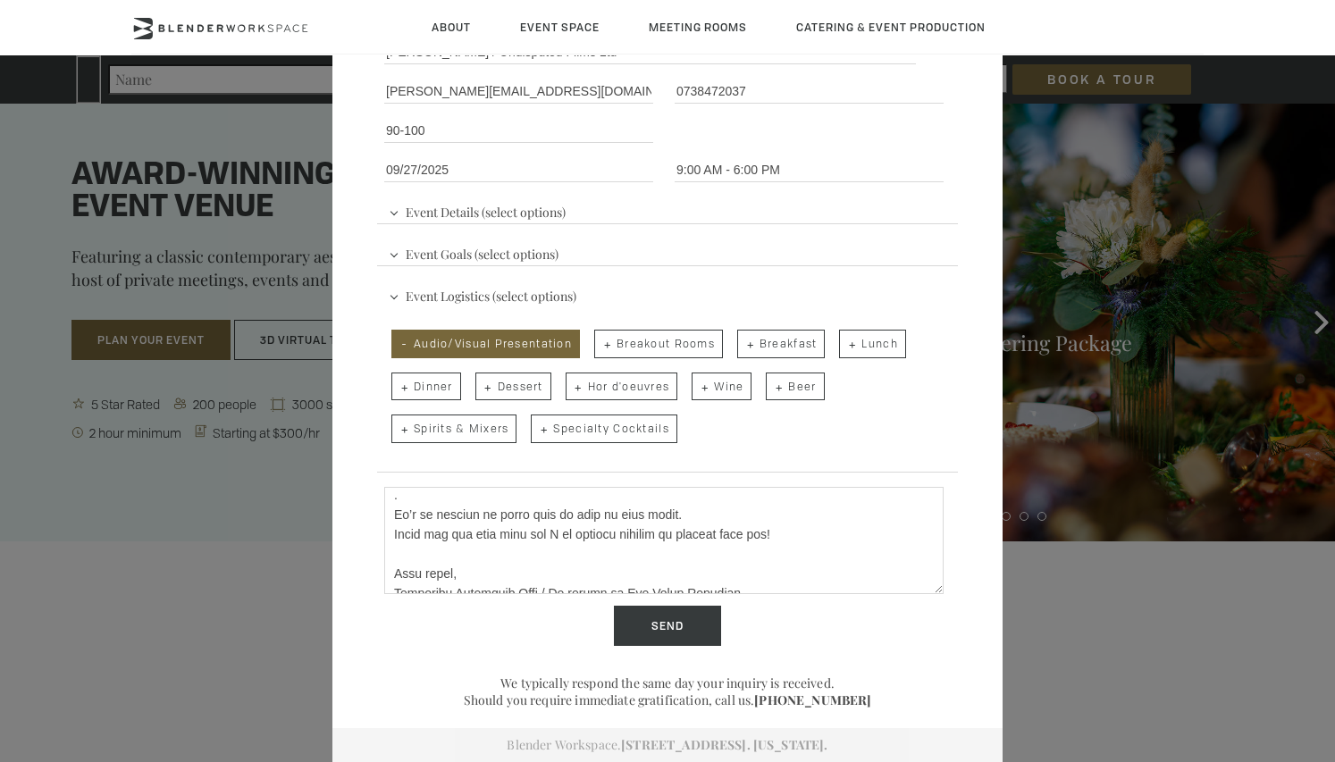
drag, startPoint x: 672, startPoint y: 513, endPoint x: 387, endPoint y: 522, distance: 285.1
click at [387, 522] on textarea "Describe Your Event" at bounding box center [663, 540] width 559 height 107
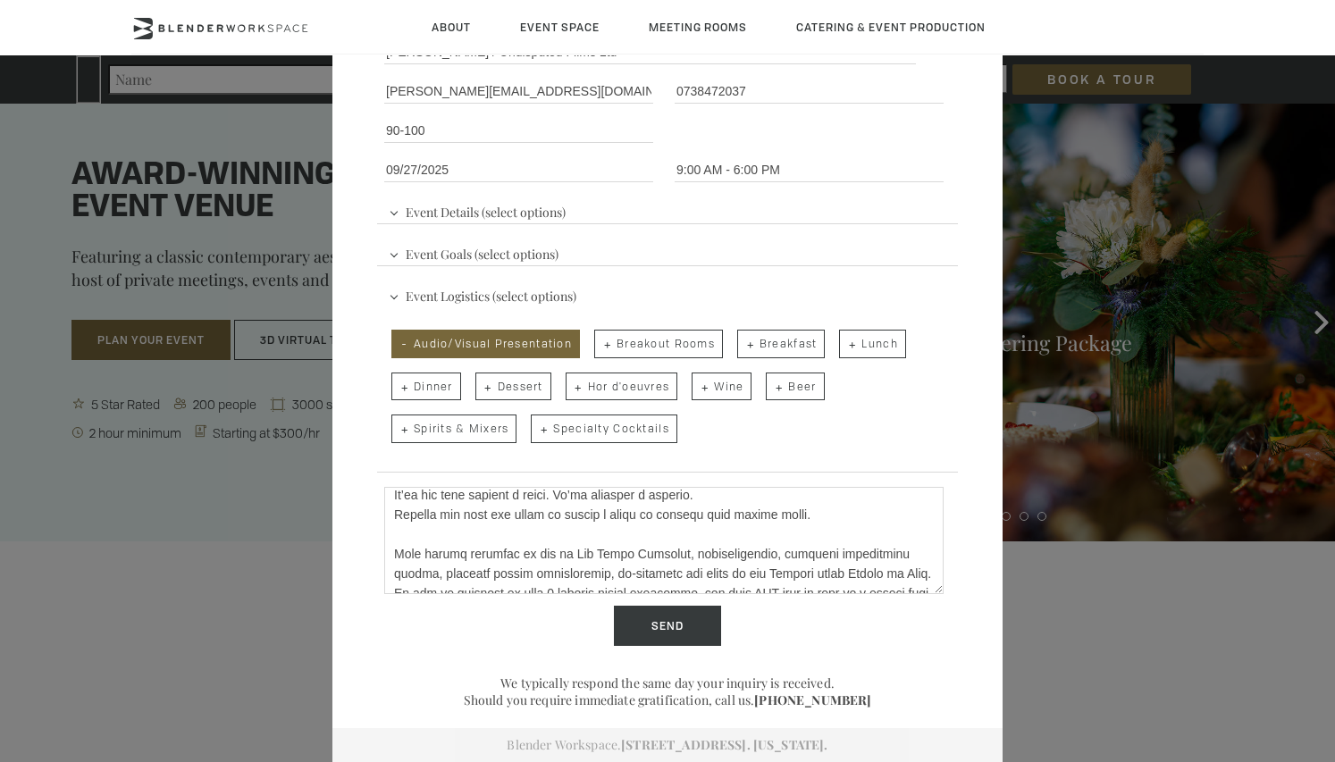
scroll to position [813, 0]
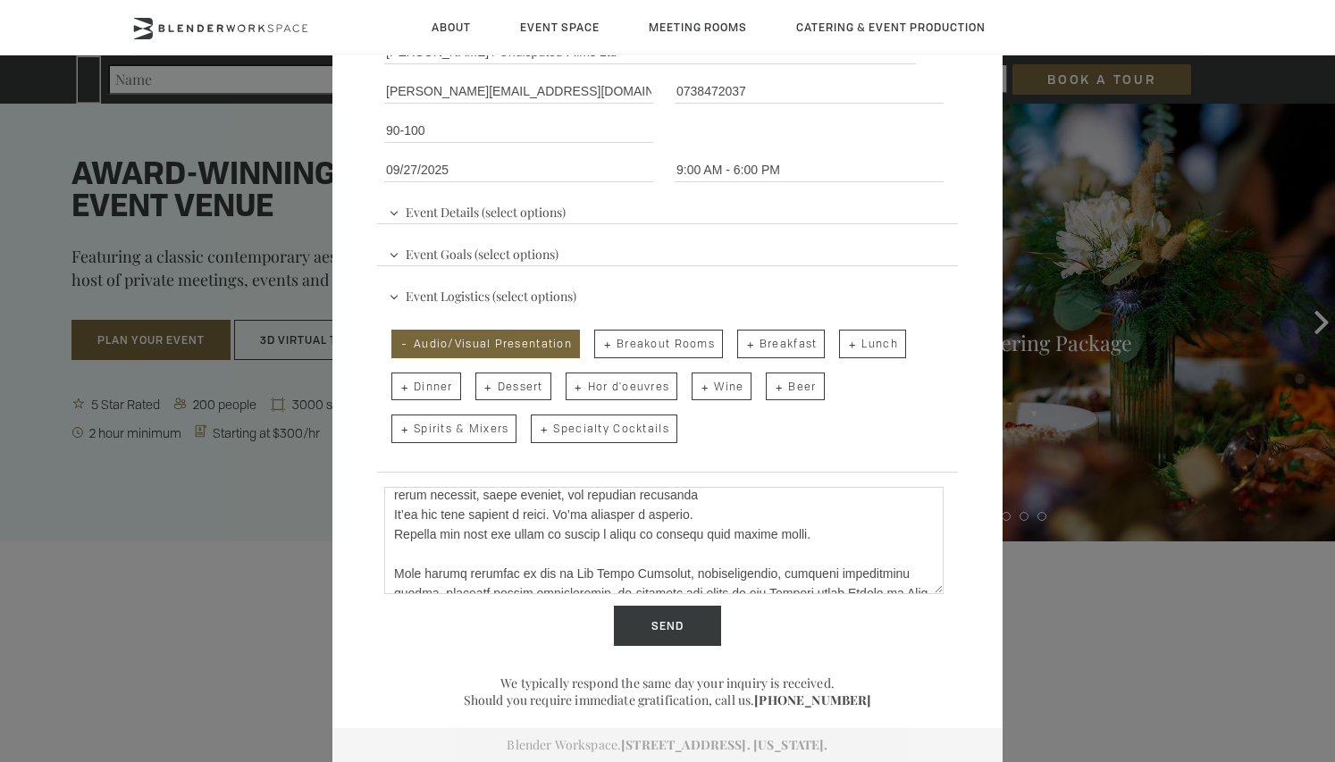
click at [392, 514] on textarea "Describe Your Event" at bounding box center [663, 540] width 559 height 107
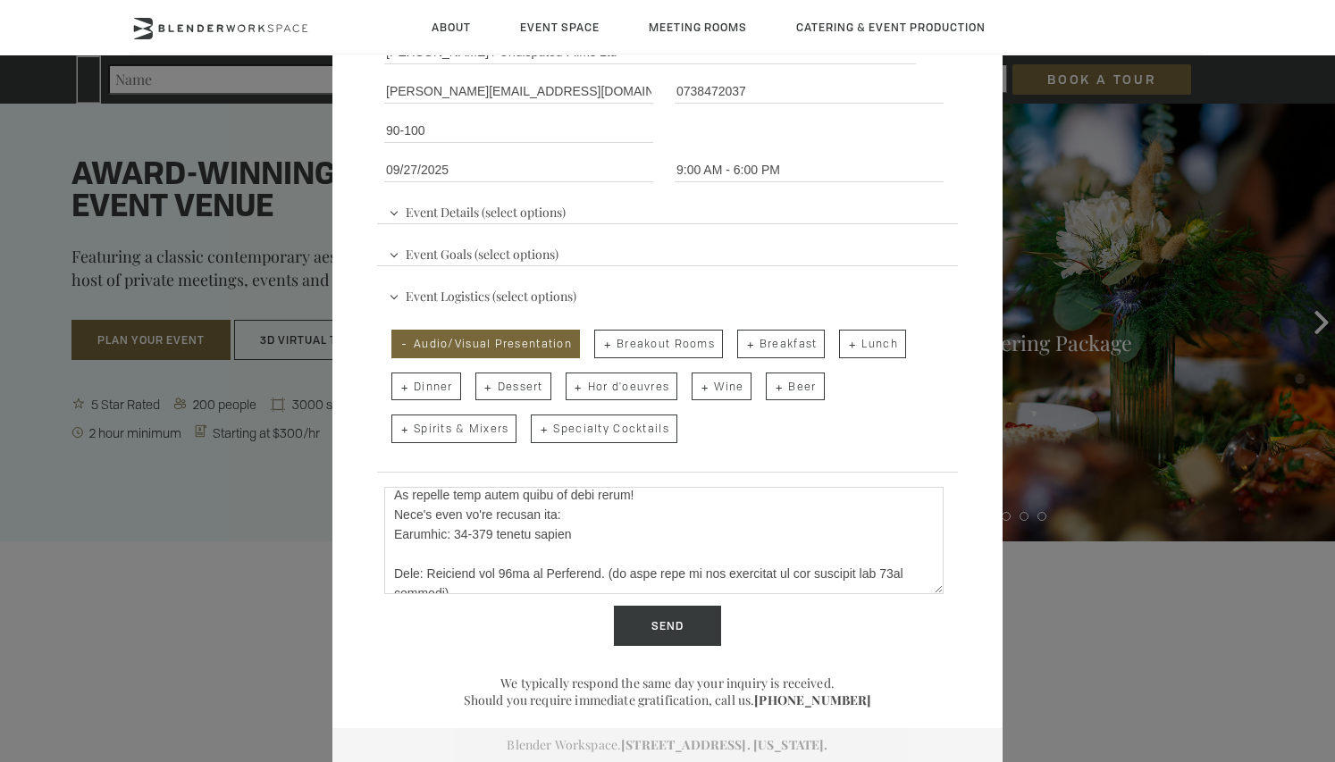
scroll to position [145, 0]
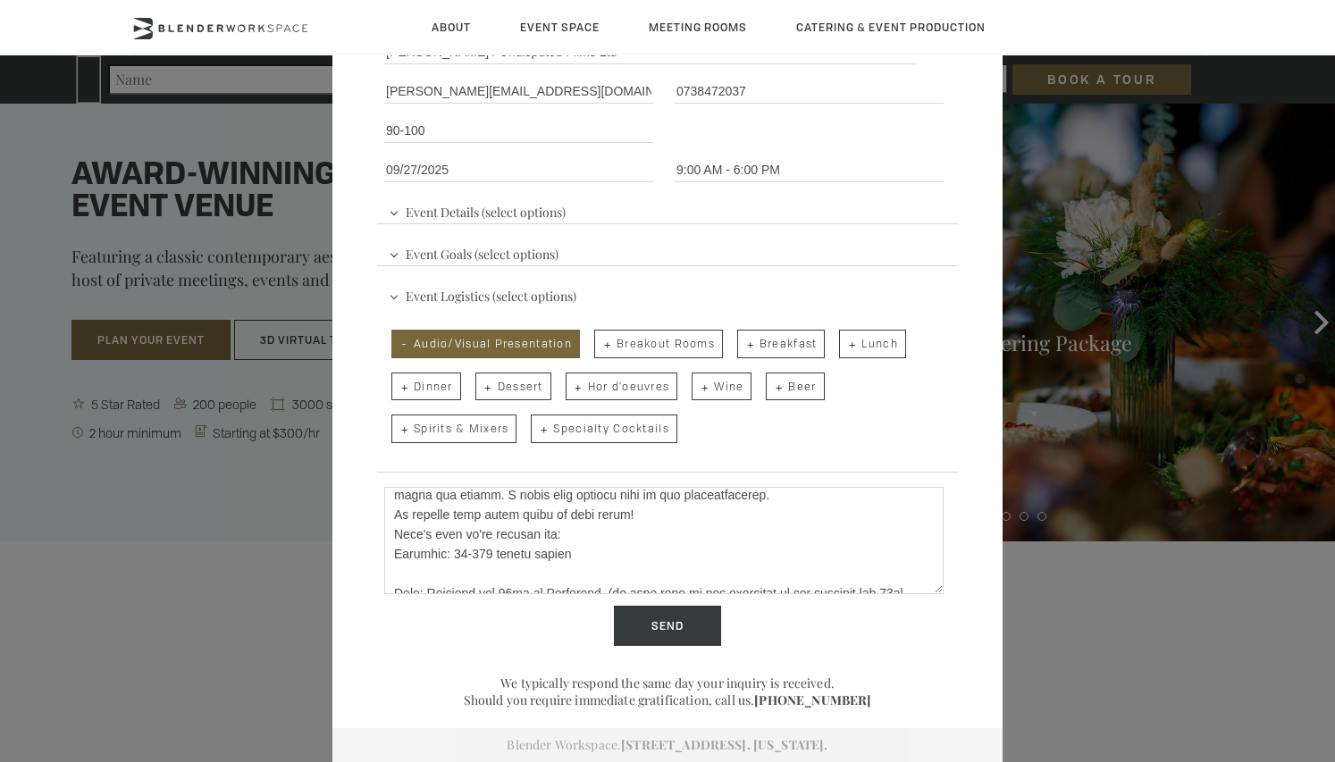
click at [391, 536] on textarea "Describe Your Event" at bounding box center [663, 540] width 559 height 107
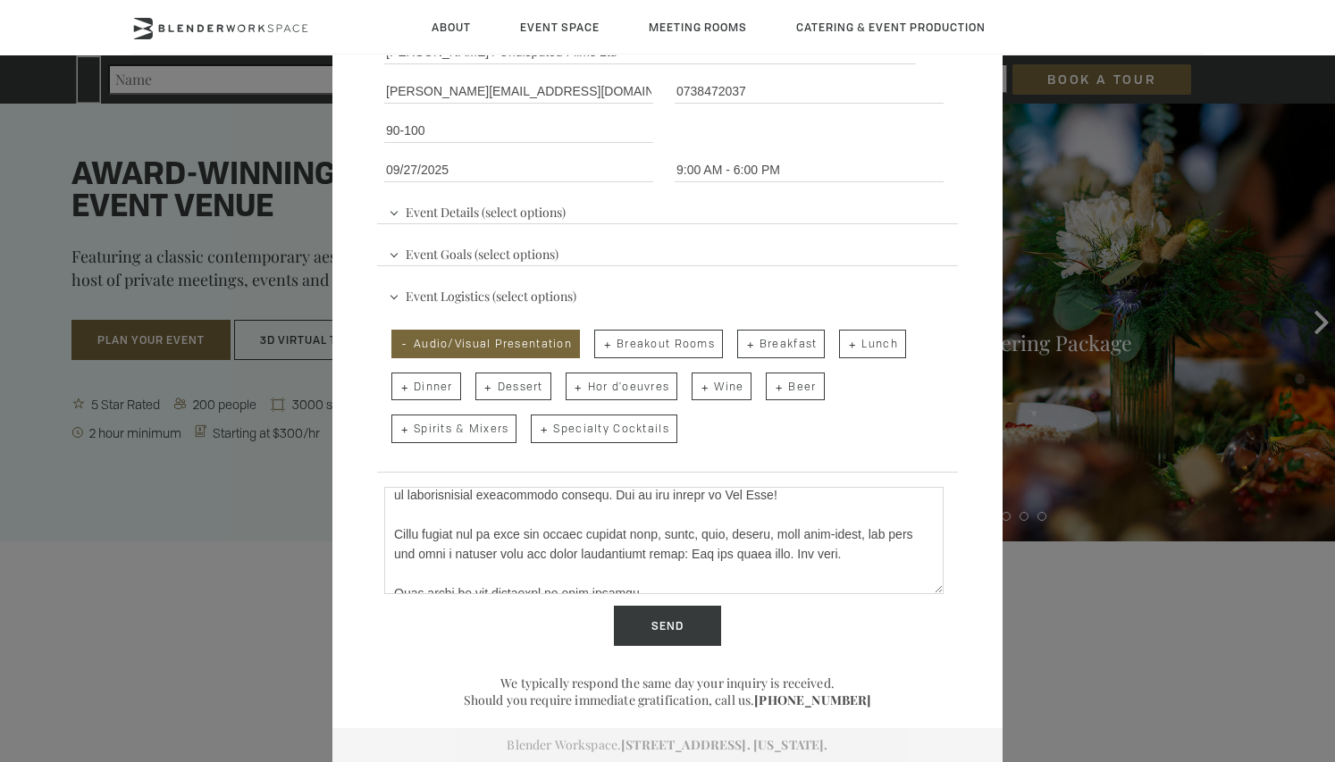
scroll to position [7, 0]
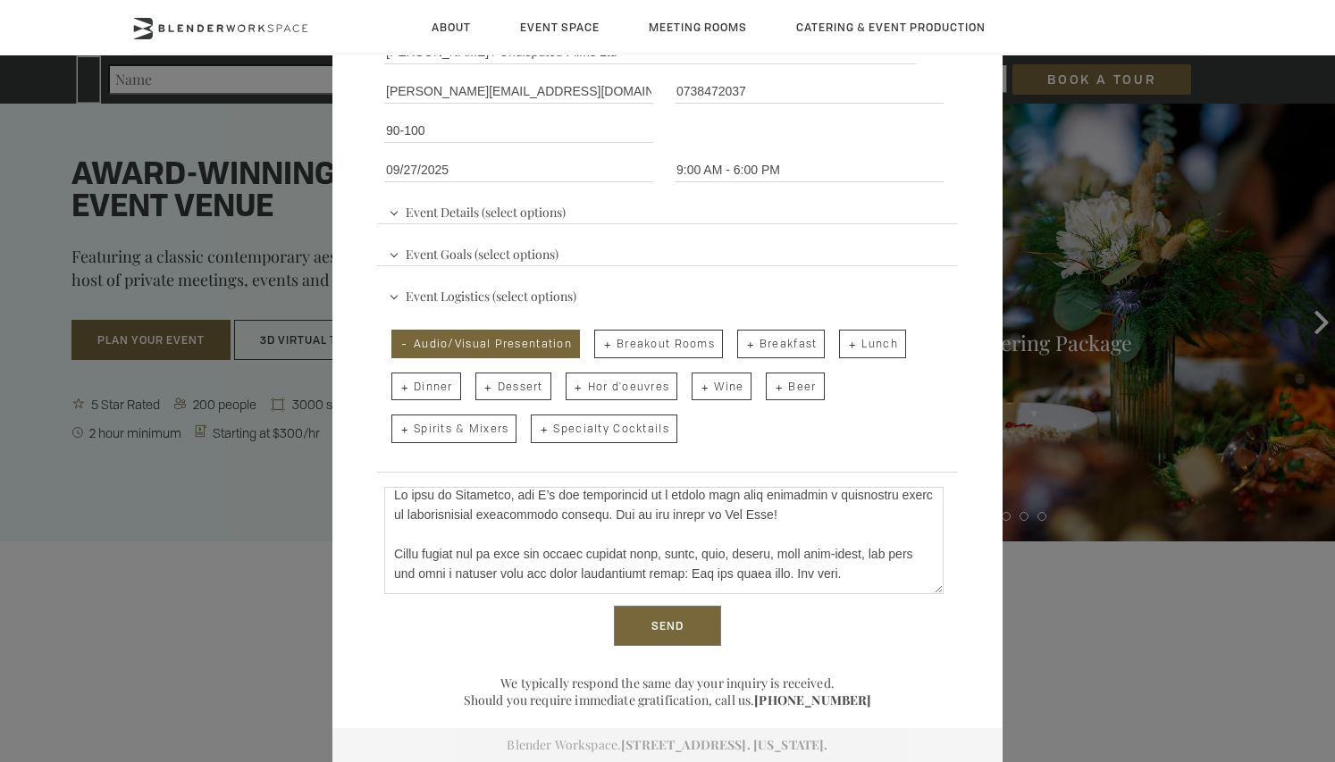
type textarea "Lo ipsu do Sitametco, adi E’s doe temporincid ut l etdolo magn aliq enimadmin v…"
click at [657, 628] on input "Send" at bounding box center [667, 626] width 107 height 41
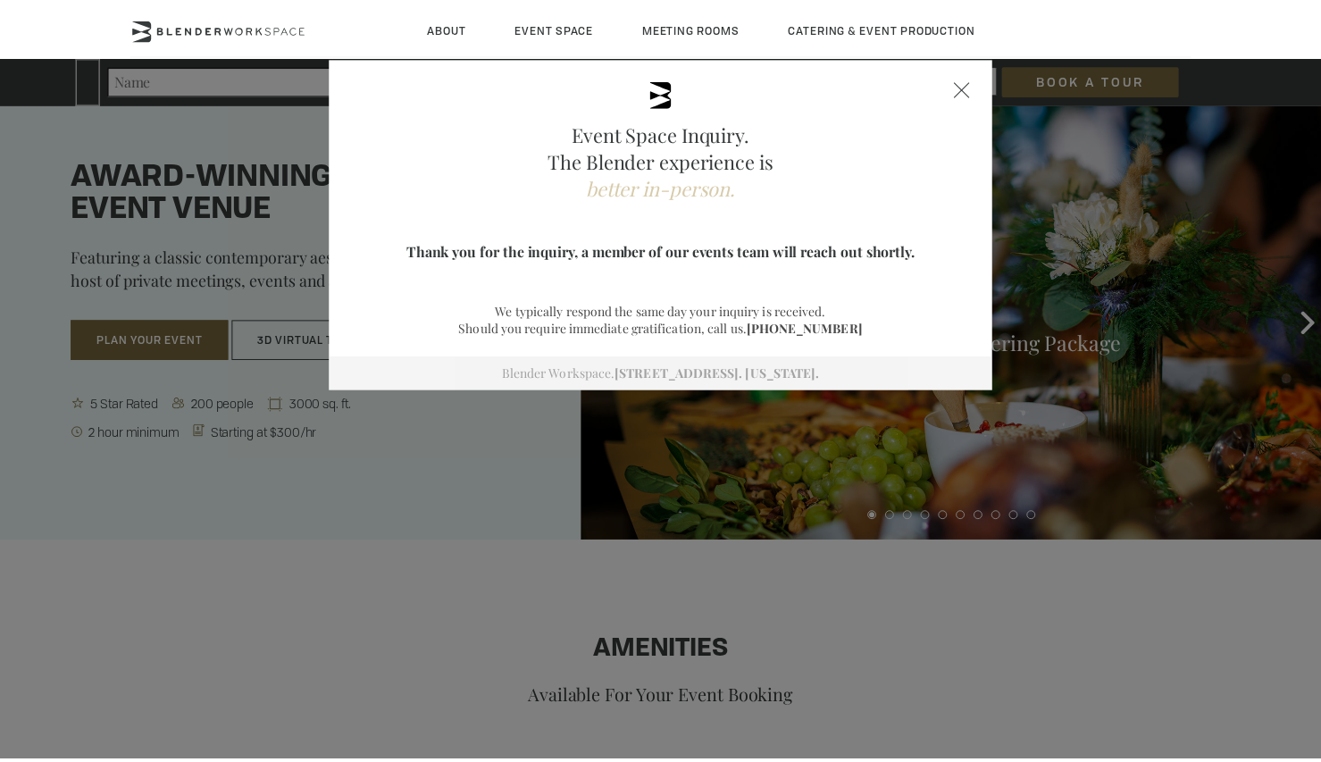
scroll to position [0, 0]
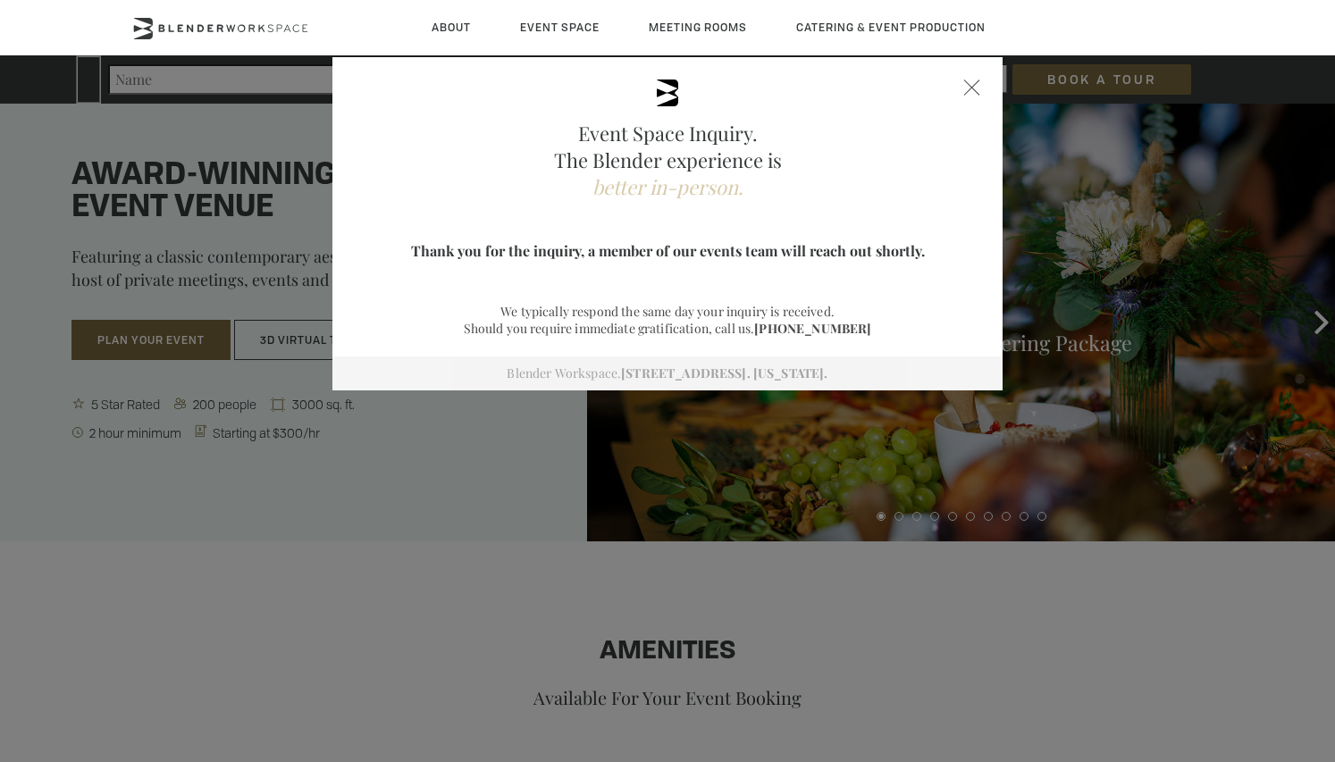
click at [964, 86] on div at bounding box center [972, 88] width 16 height 16
